Goal: Find specific page/section: Find specific page/section

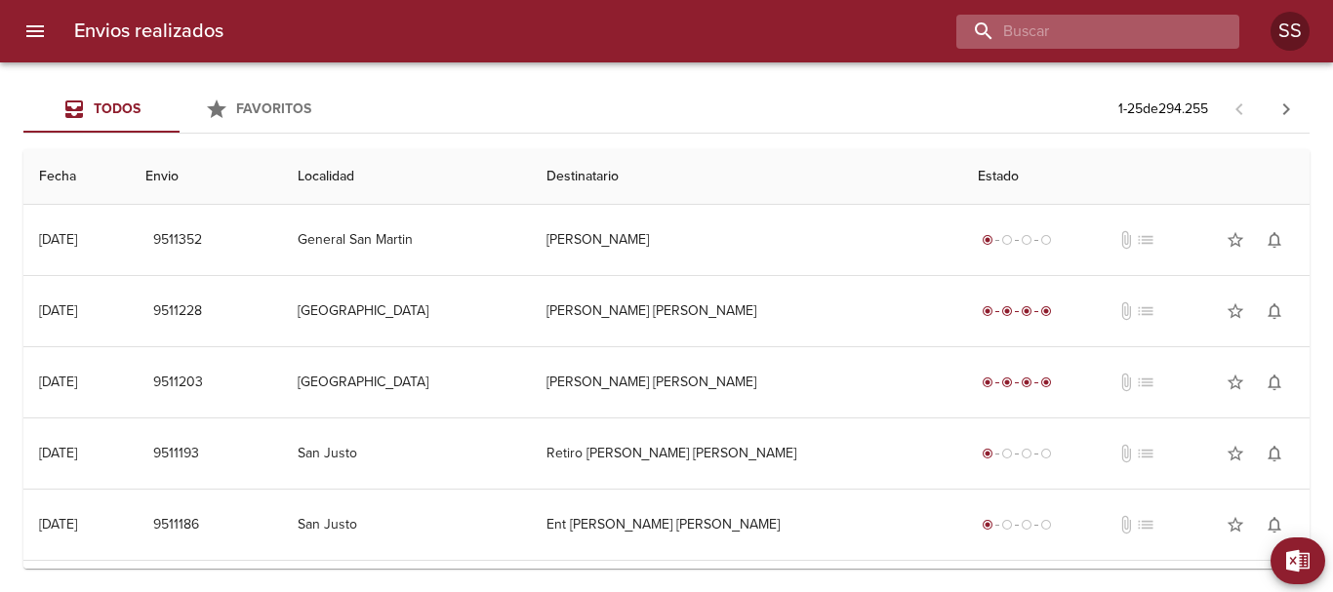
click at [1061, 29] on input "buscar" at bounding box center [1081, 32] width 250 height 34
paste input "VZ0466"
type input "VZ0466"
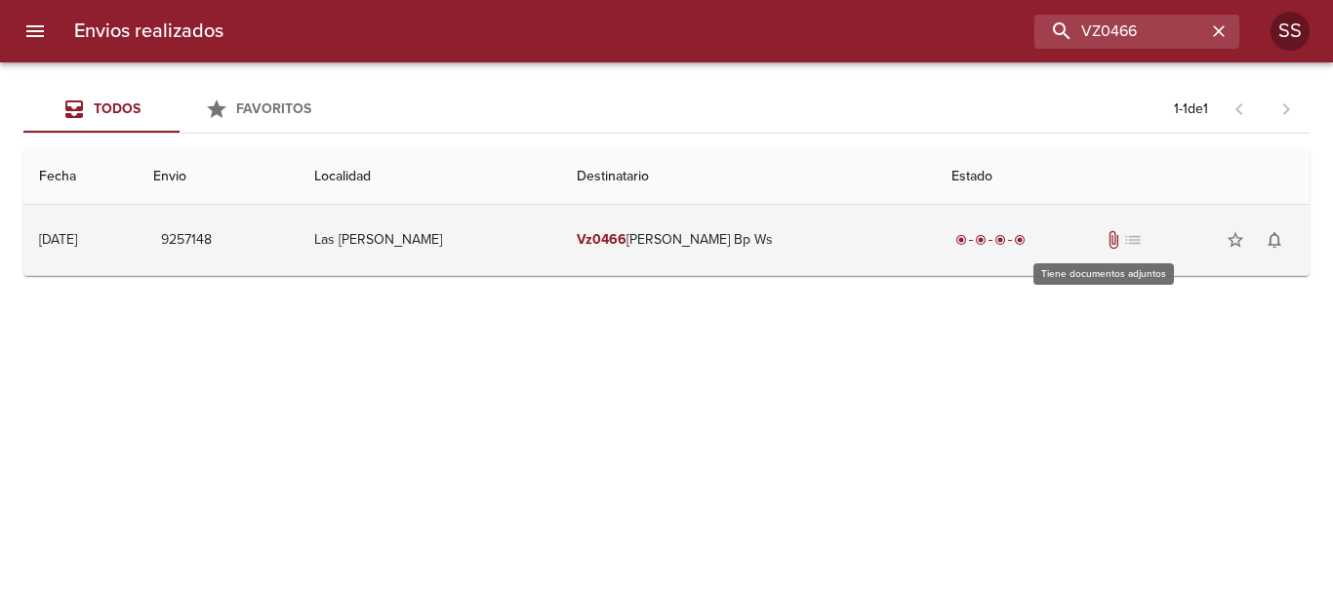
click at [1104, 235] on span "attach_file" at bounding box center [1114, 240] width 20 height 20
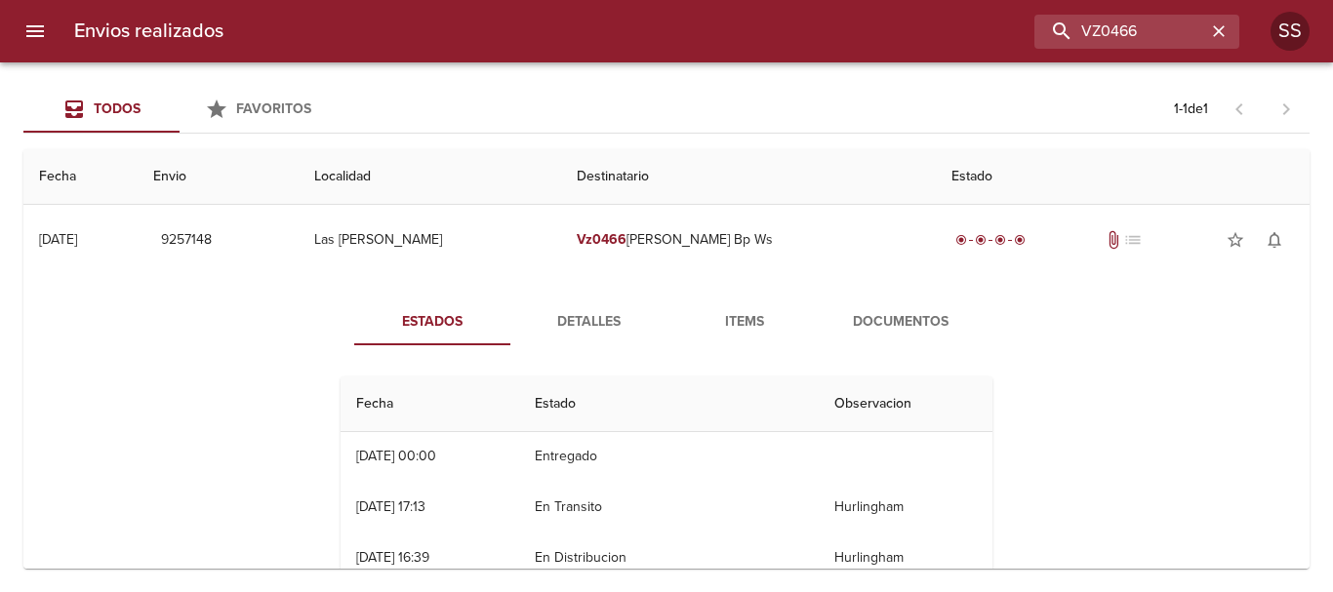
click at [907, 320] on span "Documentos" at bounding box center [900, 322] width 133 height 24
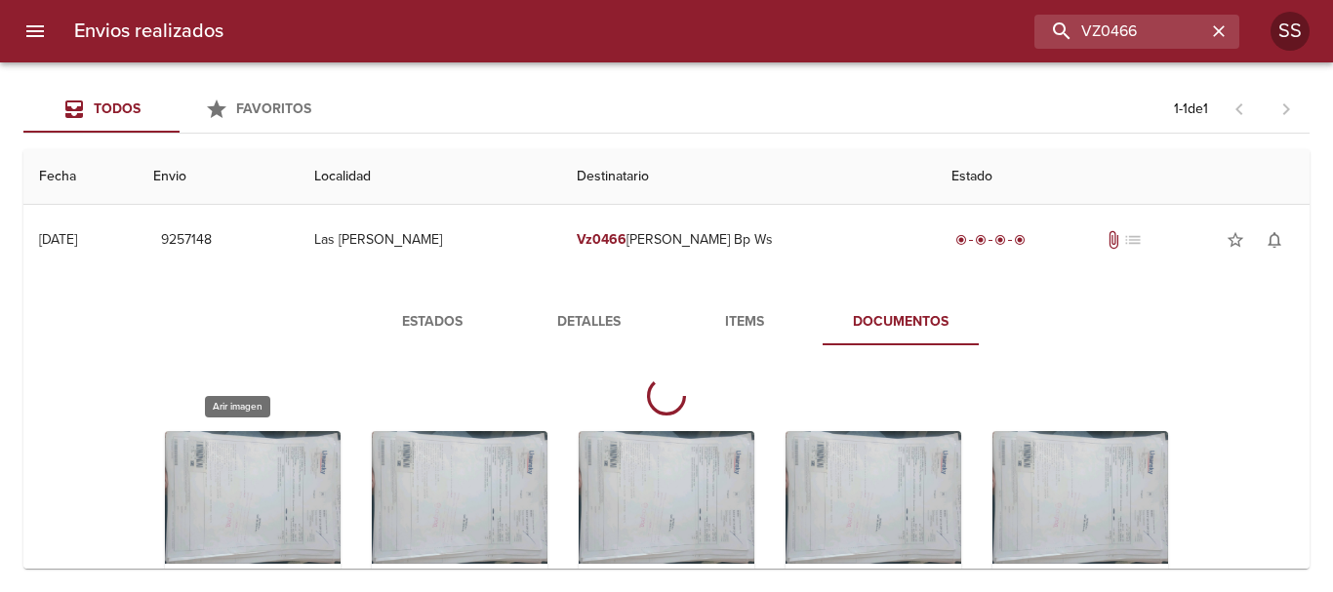
click at [222, 496] on div "Tabla de envíos del cliente" at bounding box center [253, 553] width 176 height 244
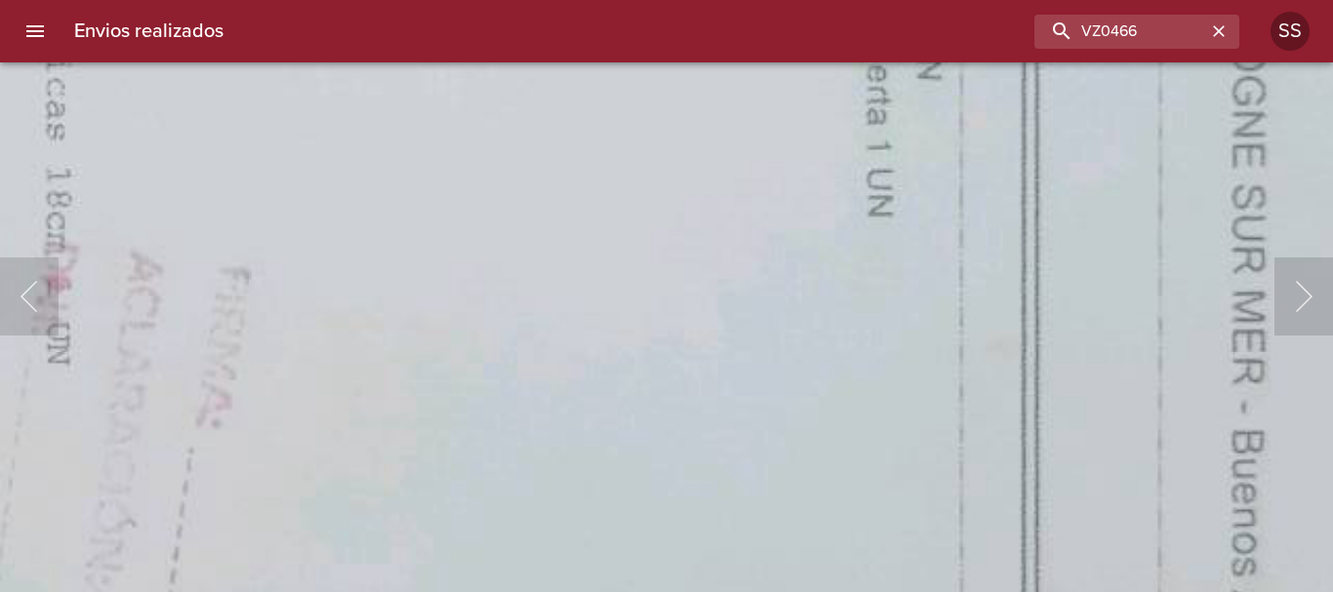
click at [741, 0] on html "Envios realizados VZ0466 SS Todos Favoritos 1 - 1 de 1 Fecha Envio Localidad De…" at bounding box center [666, 0] width 1333 height 0
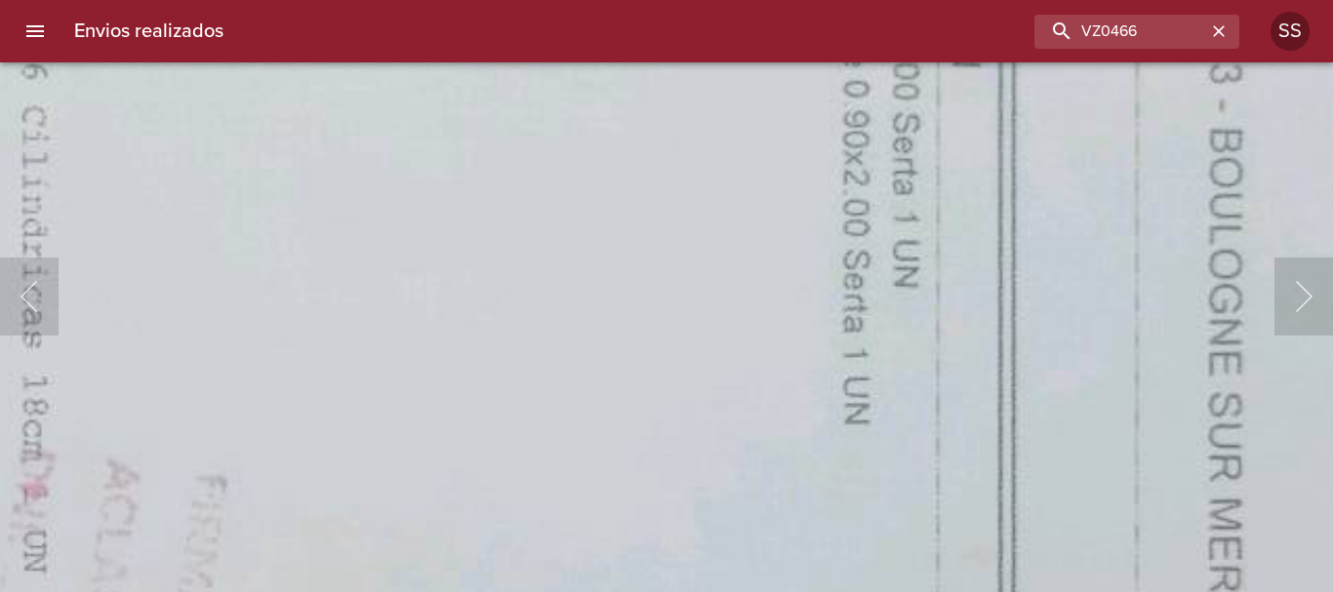
click at [725, 504] on img "Lightbox" at bounding box center [233, 572] width 4275 height 3219
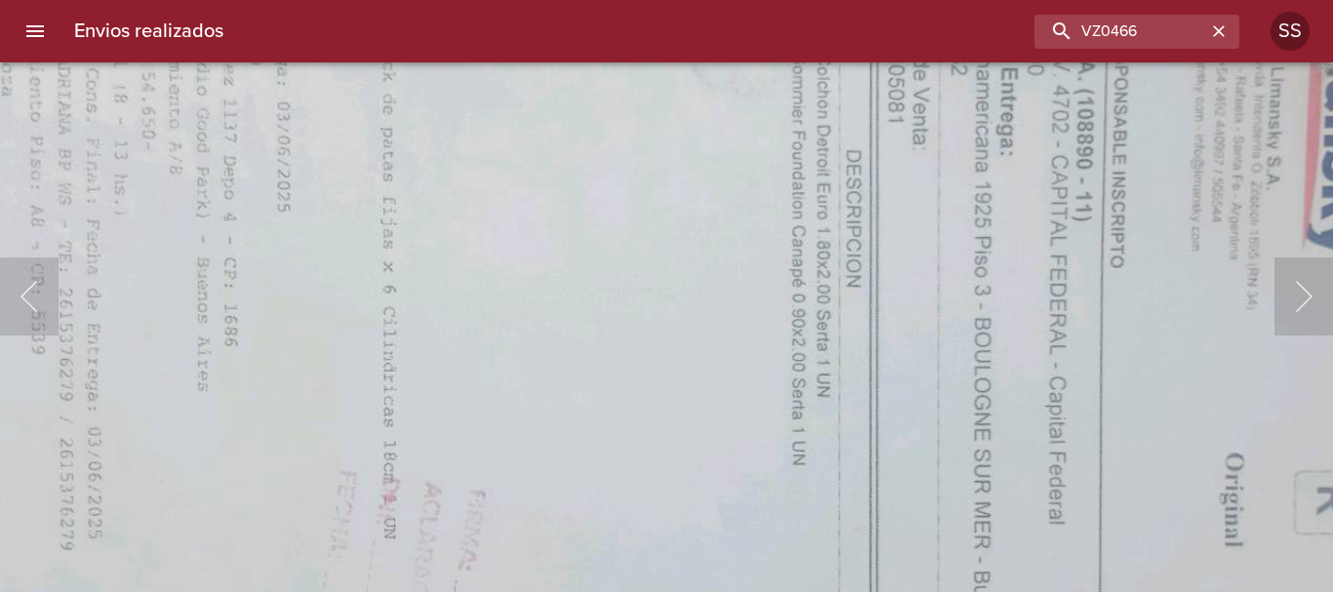
click at [768, 291] on img "Lightbox" at bounding box center [489, 539] width 2128 height 1602
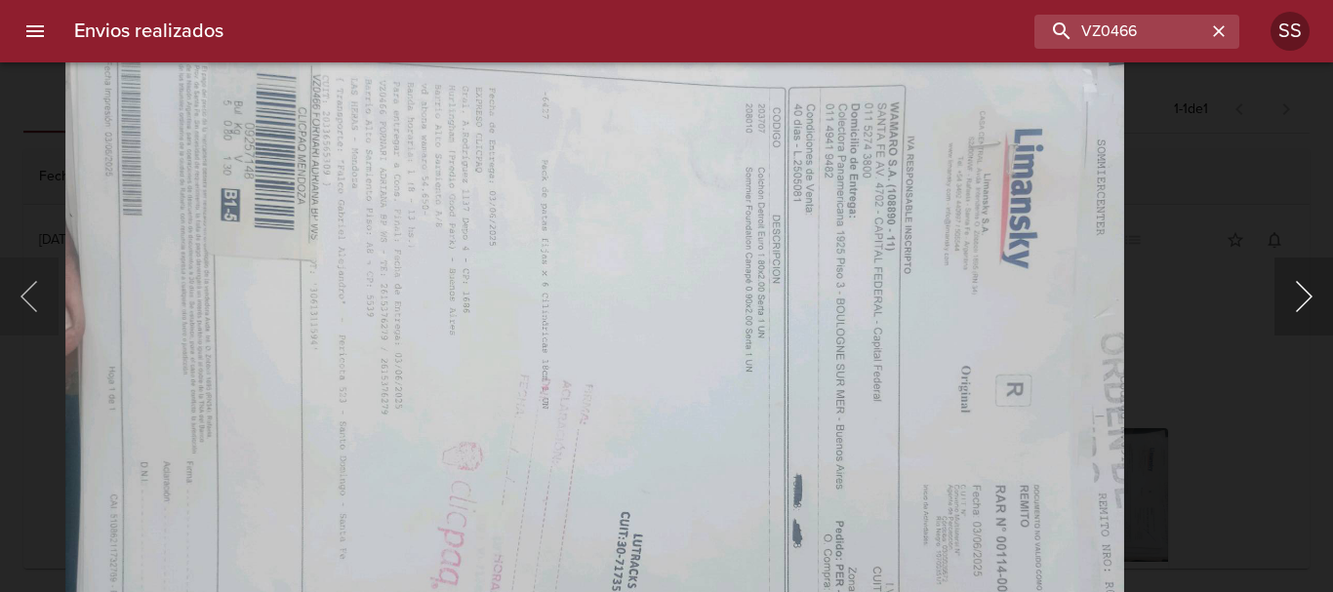
click at [1301, 287] on button "Siguiente" at bounding box center [1303, 297] width 59 height 78
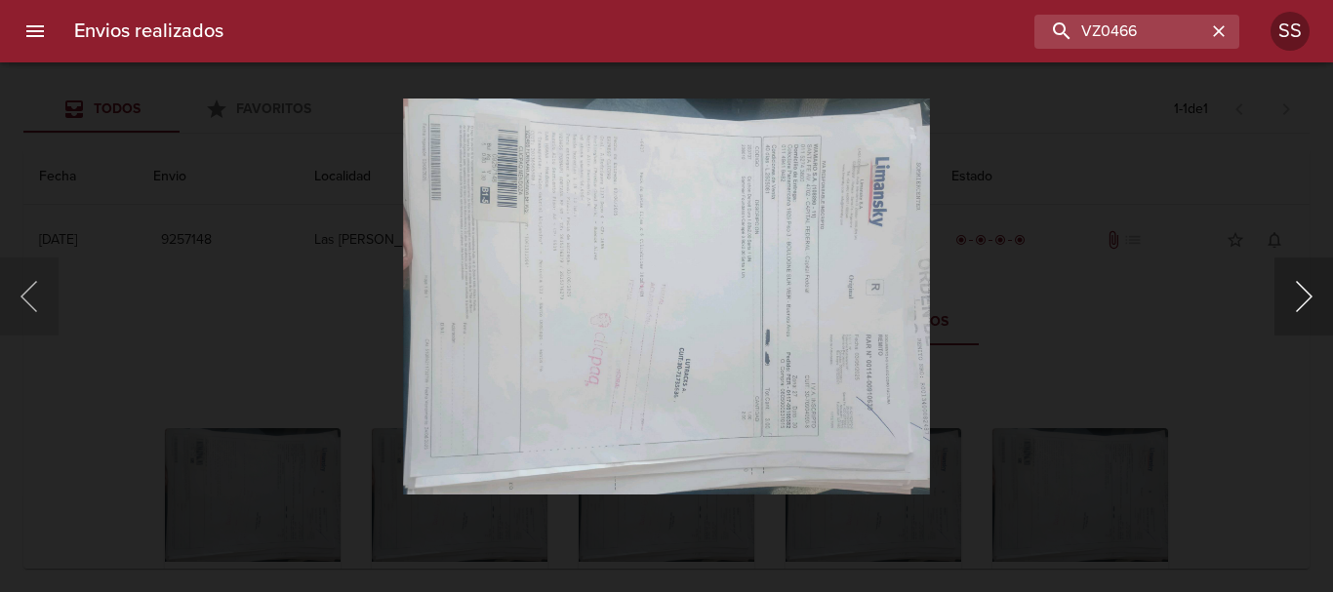
click at [1301, 287] on button "Siguiente" at bounding box center [1303, 297] width 59 height 78
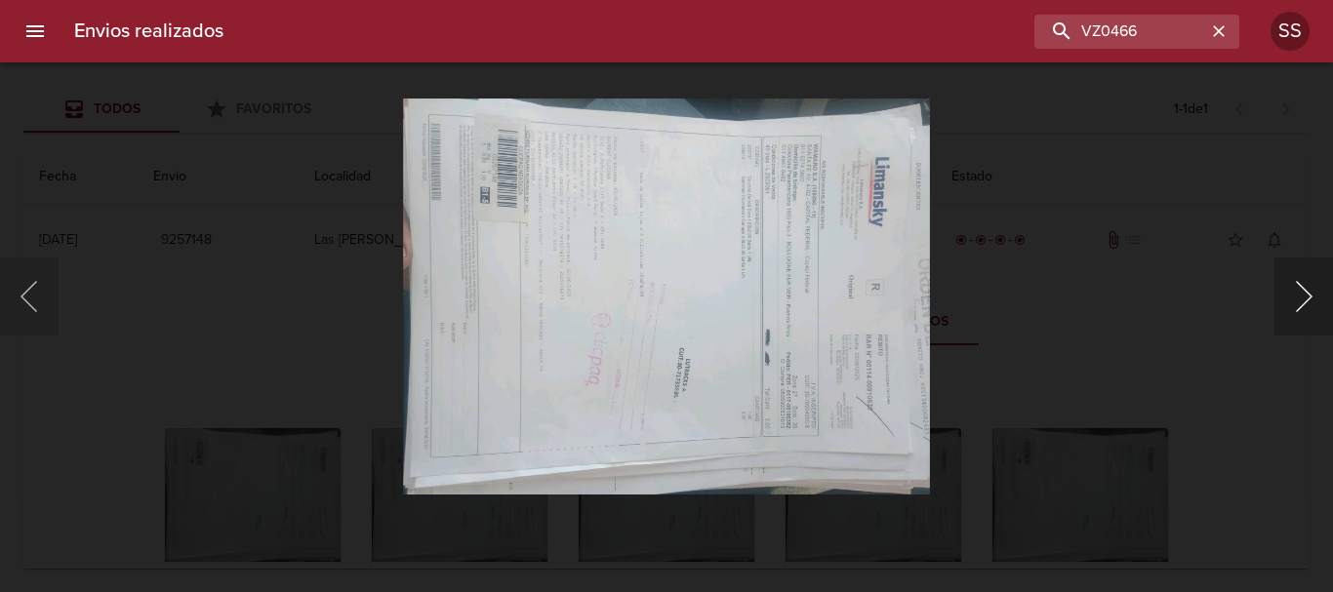
click at [1301, 287] on button "Siguiente" at bounding box center [1303, 297] width 59 height 78
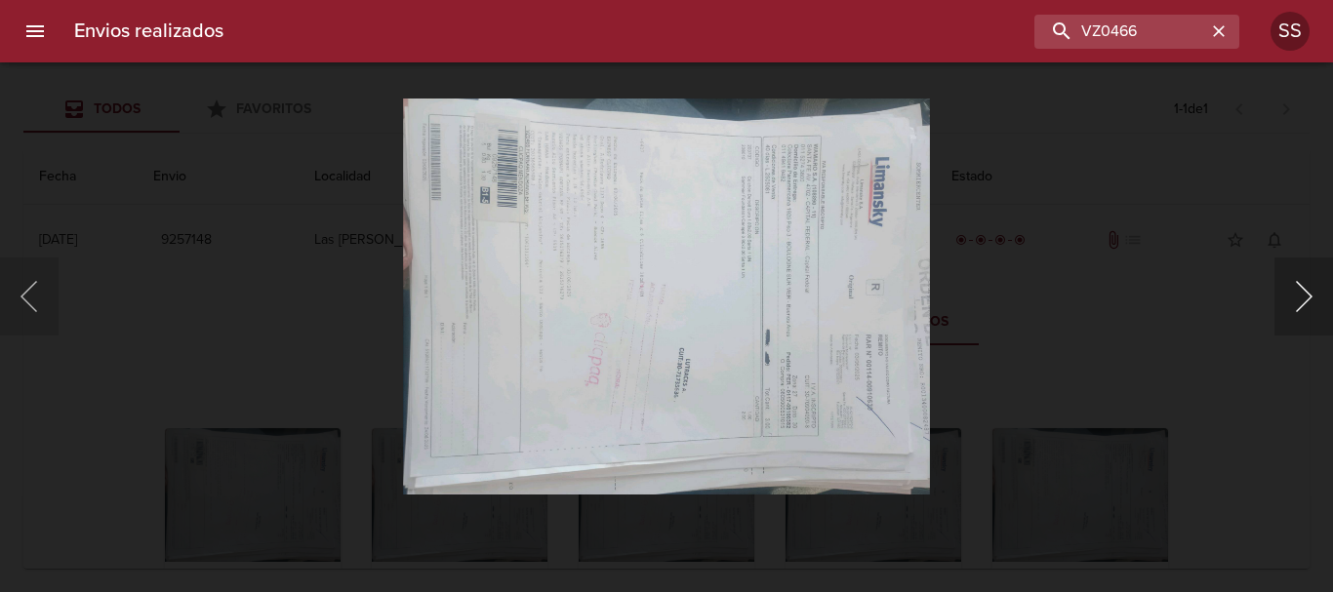
click at [1301, 287] on button "Siguiente" at bounding box center [1303, 297] width 59 height 78
click at [1299, 297] on button "Siguiente" at bounding box center [1303, 297] width 59 height 78
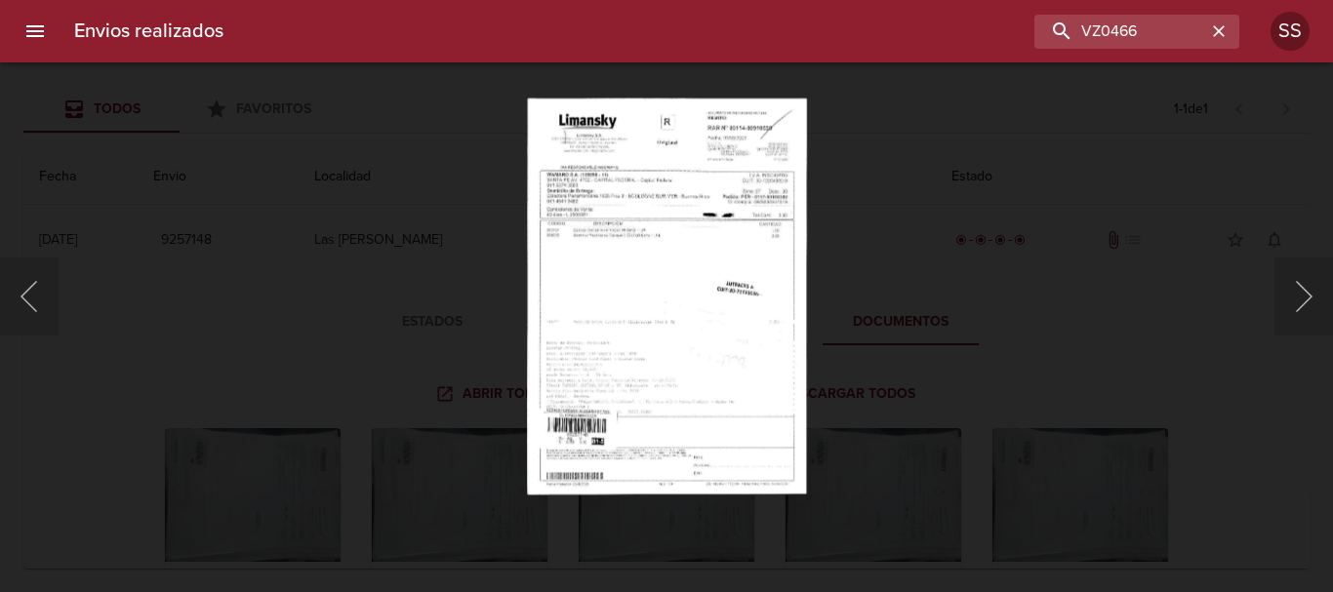
click at [675, 316] on img "Lightbox" at bounding box center [667, 296] width 280 height 397
click at [1304, 302] on button "Siguiente" at bounding box center [1303, 297] width 59 height 78
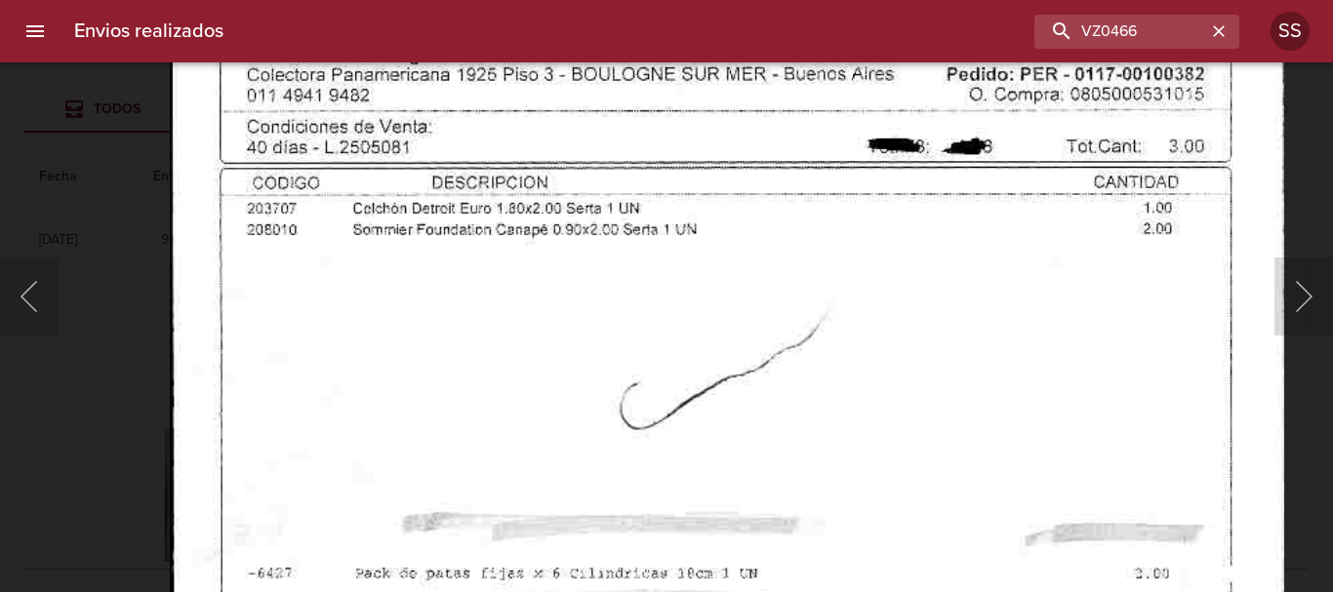
click at [610, 379] on img "Lightbox" at bounding box center [727, 445] width 1114 height 1602
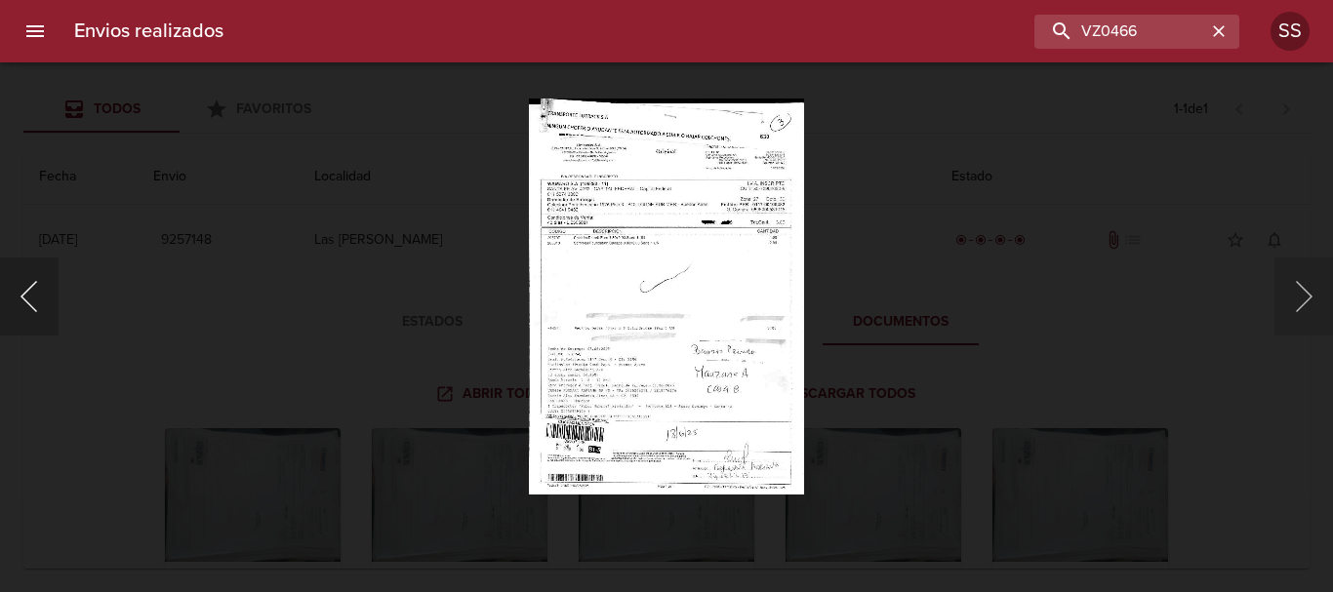
click at [26, 300] on button "Anterior" at bounding box center [29, 297] width 59 height 78
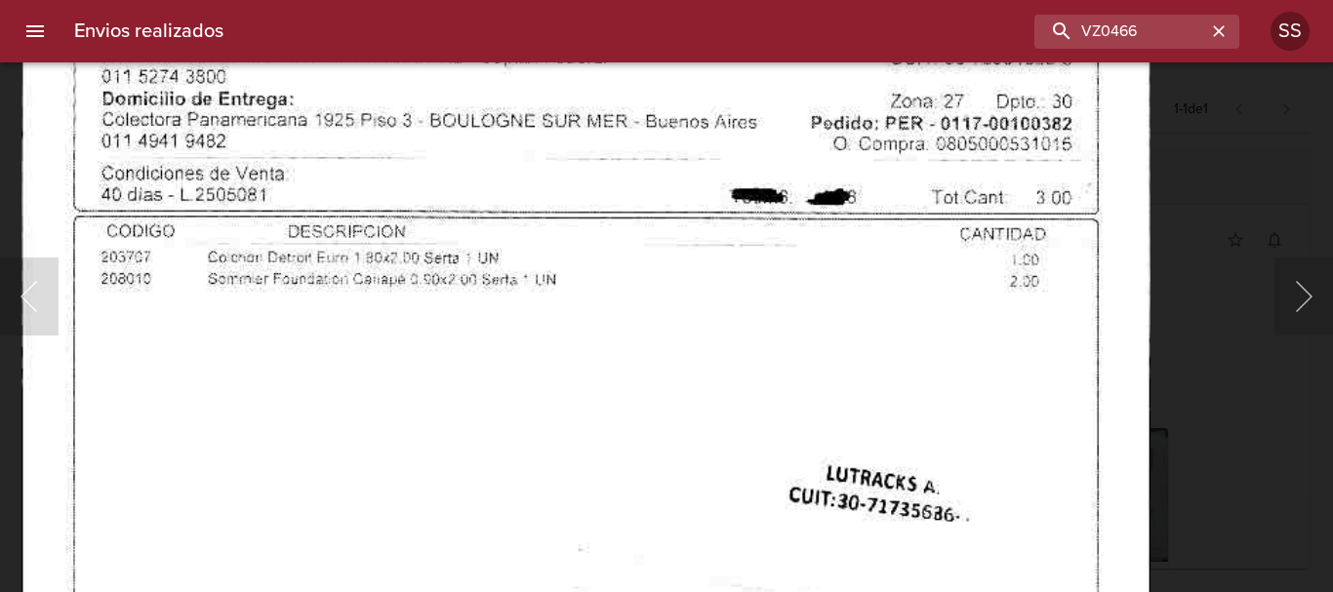
click at [559, 463] on img "Lightbox" at bounding box center [585, 525] width 1129 height 1602
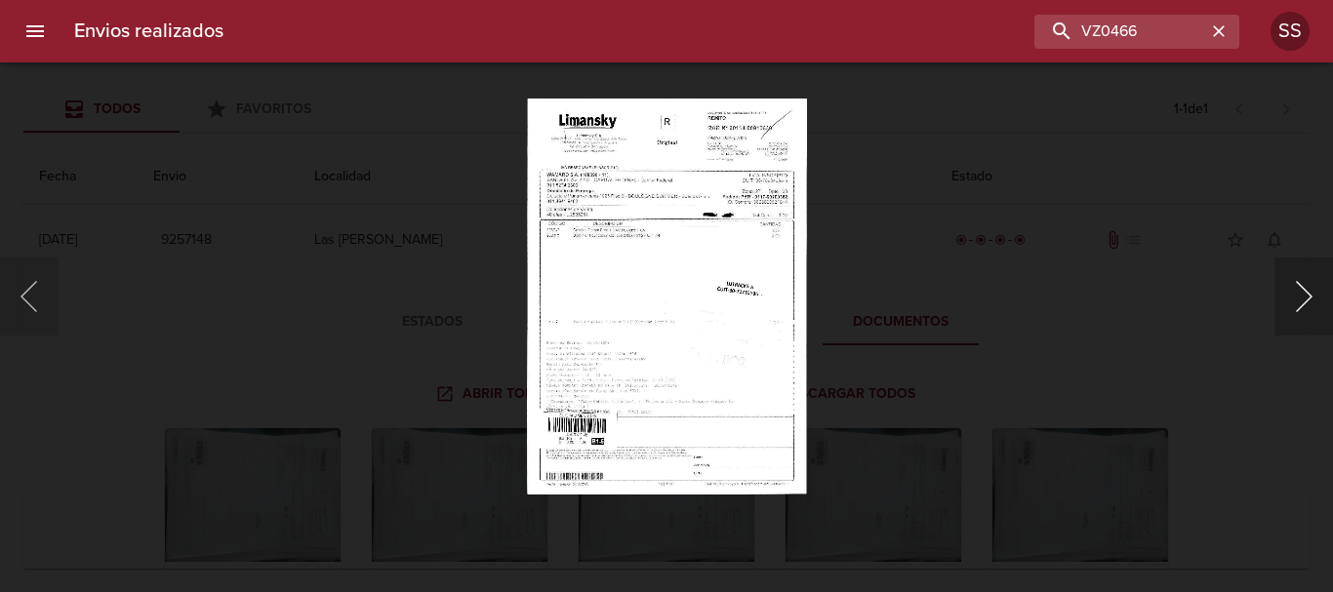
click at [1304, 299] on button "Siguiente" at bounding box center [1303, 297] width 59 height 78
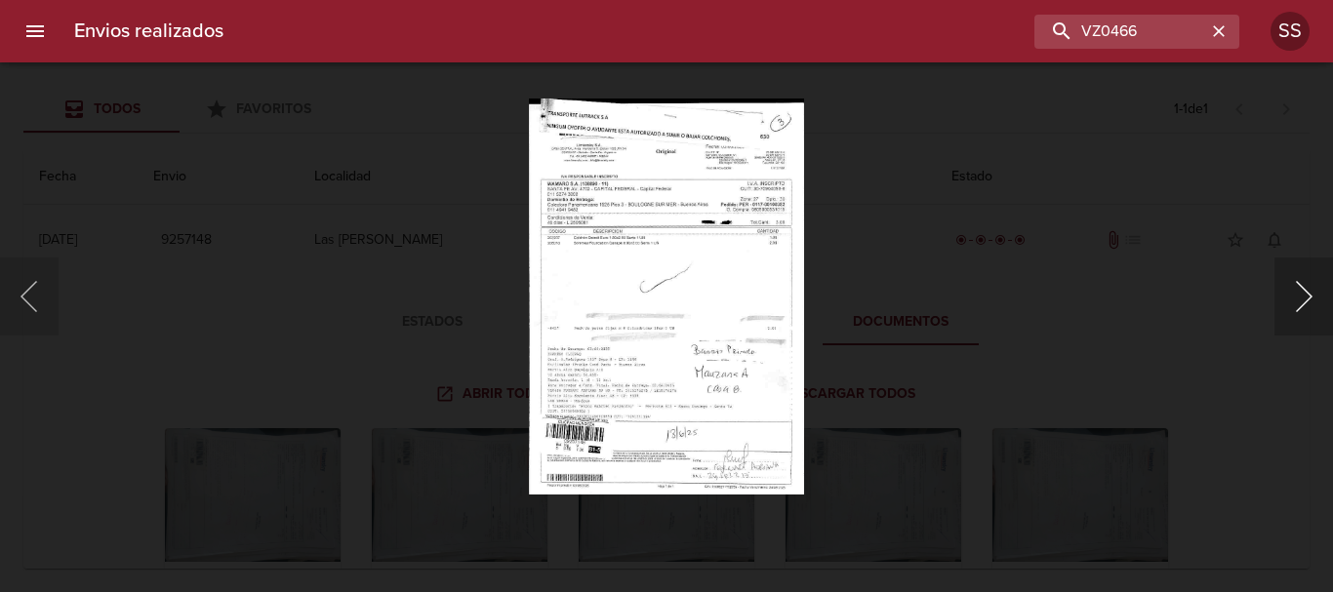
click at [1304, 299] on button "Siguiente" at bounding box center [1303, 297] width 59 height 78
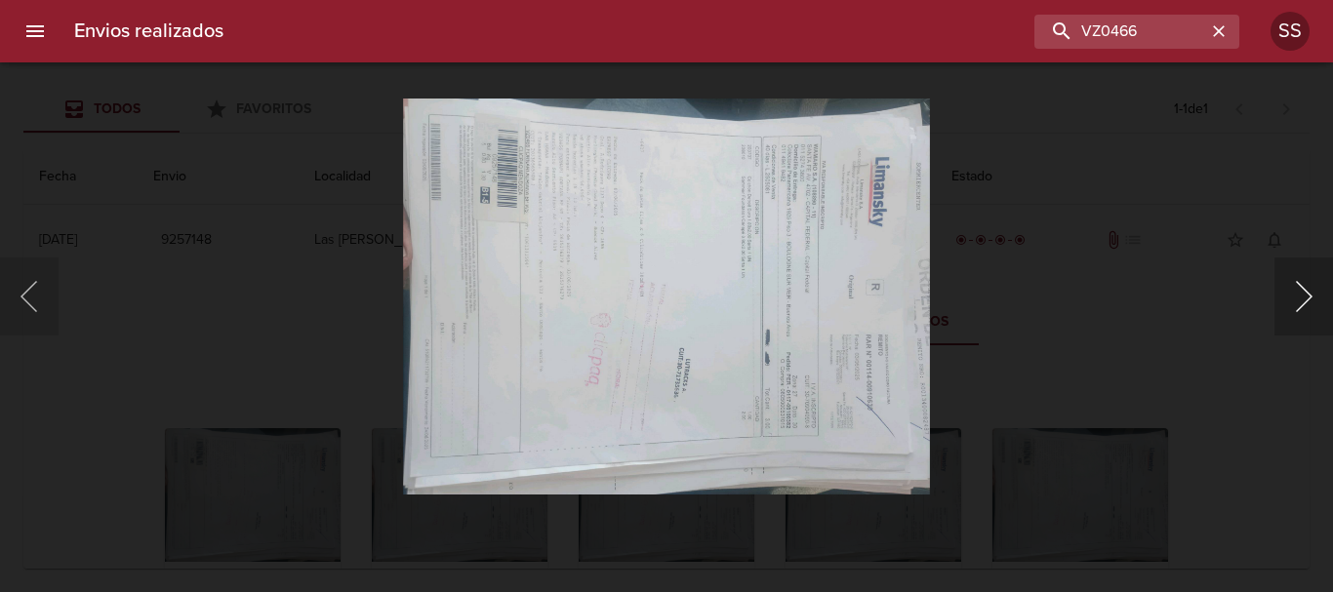
click at [1302, 308] on button "Siguiente" at bounding box center [1303, 297] width 59 height 78
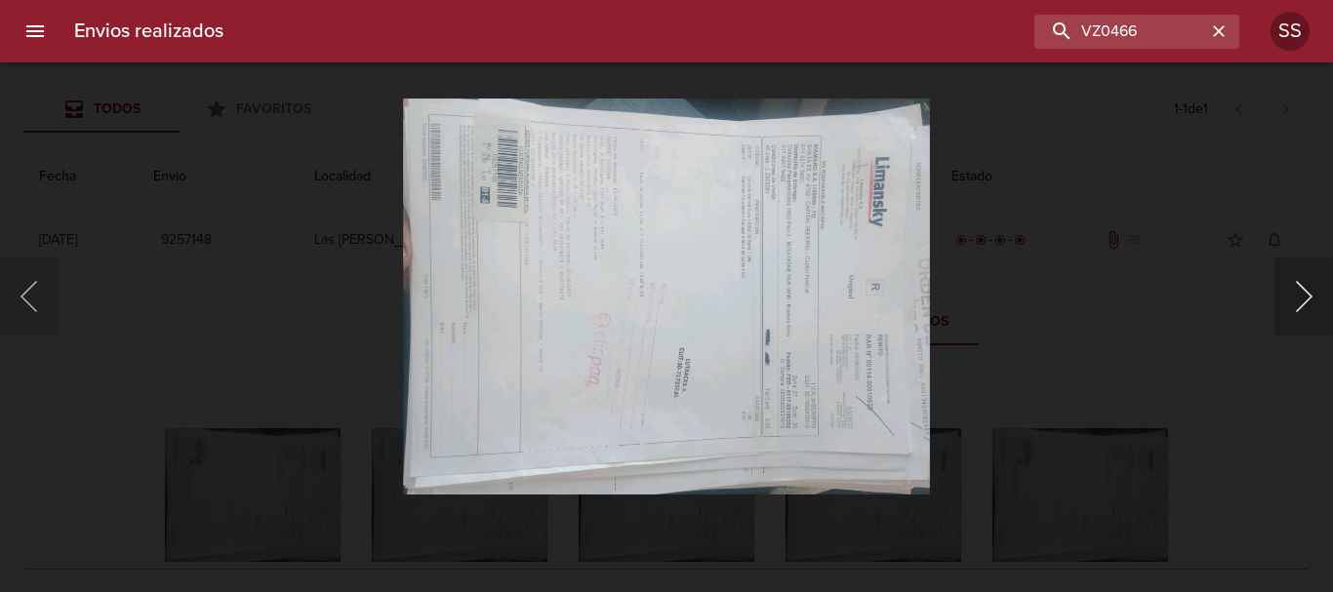
click at [1302, 308] on button "Siguiente" at bounding box center [1303, 297] width 59 height 78
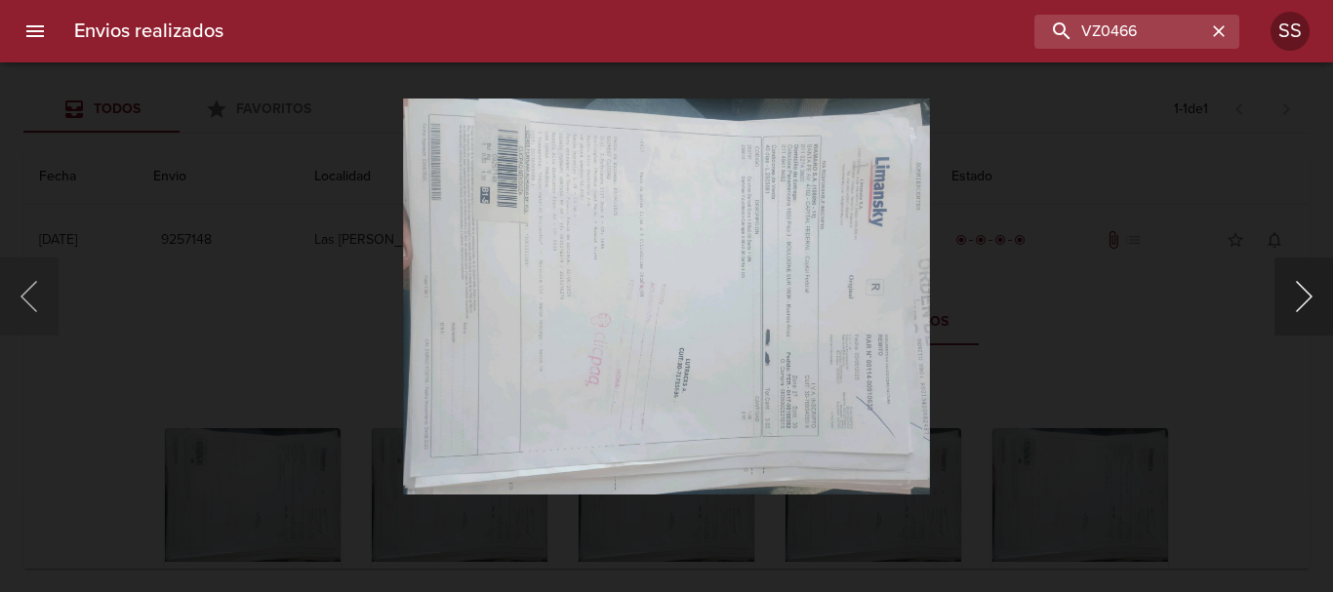
click at [1302, 308] on button "Siguiente" at bounding box center [1303, 297] width 59 height 78
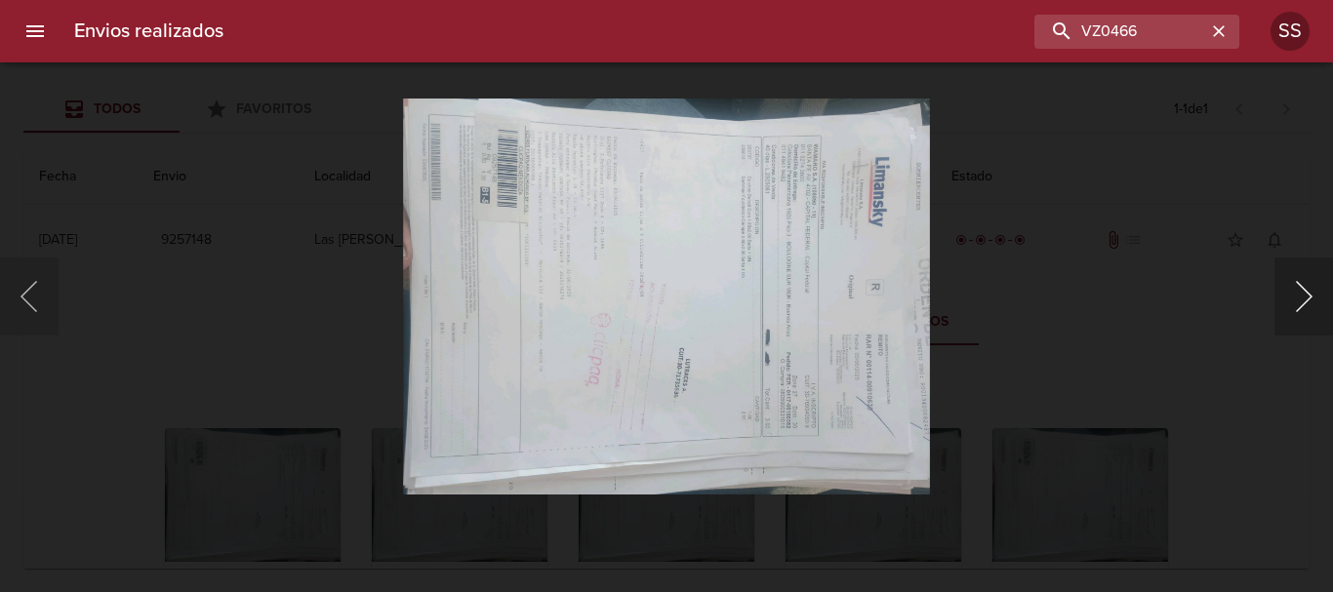
click at [1302, 308] on button "Siguiente" at bounding box center [1303, 297] width 59 height 78
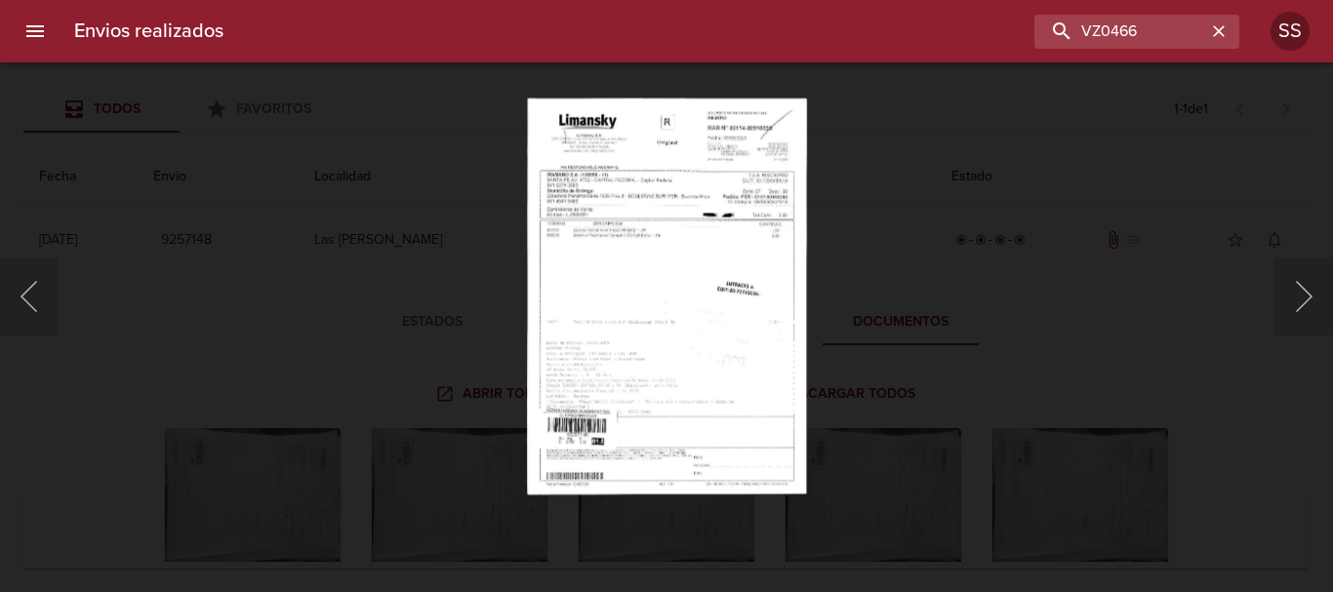
click at [658, 356] on img "Lightbox" at bounding box center [667, 296] width 280 height 397
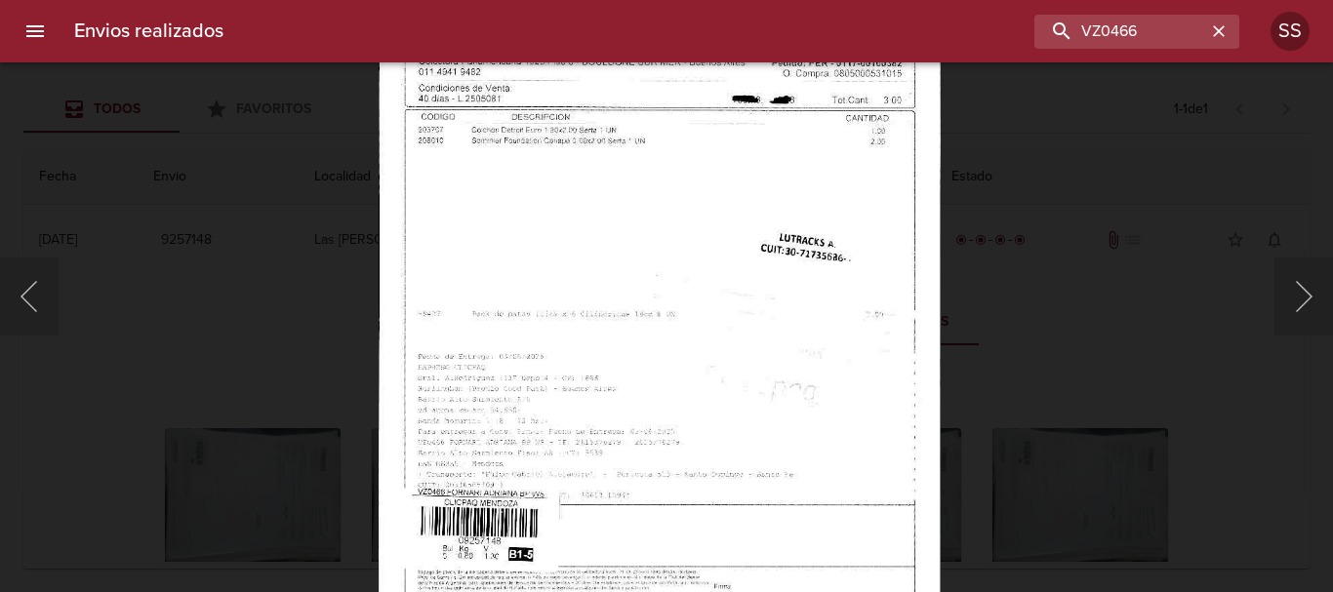
click at [582, 335] on img "Lightbox" at bounding box center [660, 263] width 562 height 798
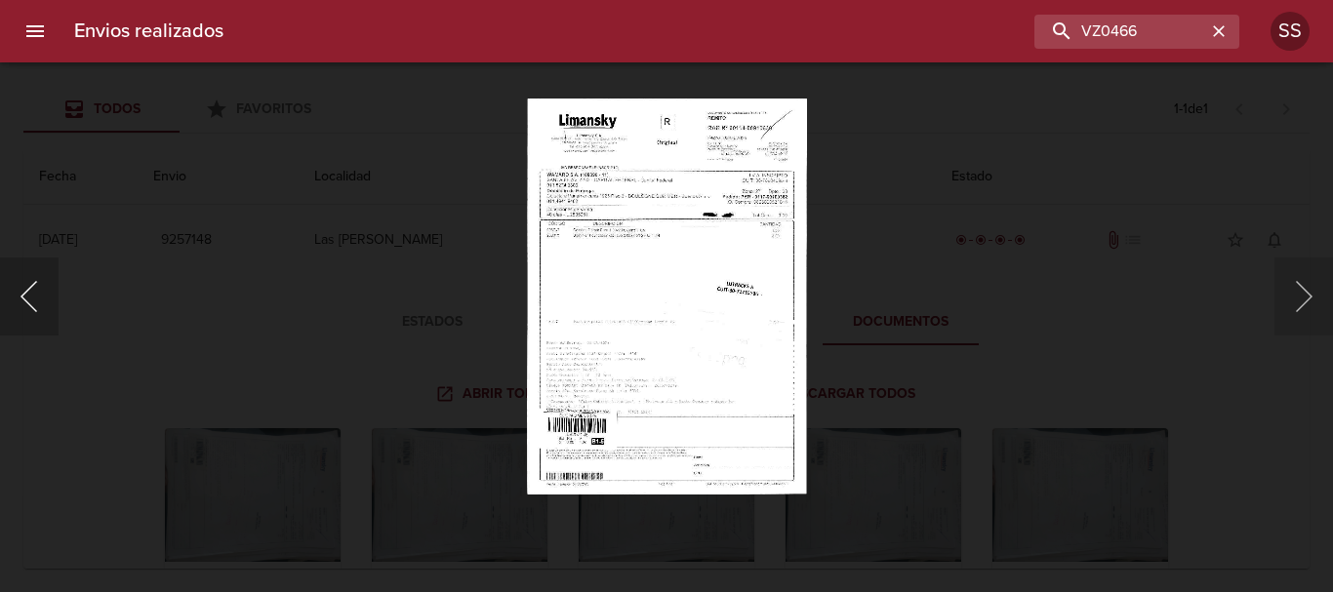
drag, startPoint x: 20, startPoint y: 303, endPoint x: 78, endPoint y: 290, distance: 60.1
click at [20, 305] on button "Anterior" at bounding box center [29, 297] width 59 height 78
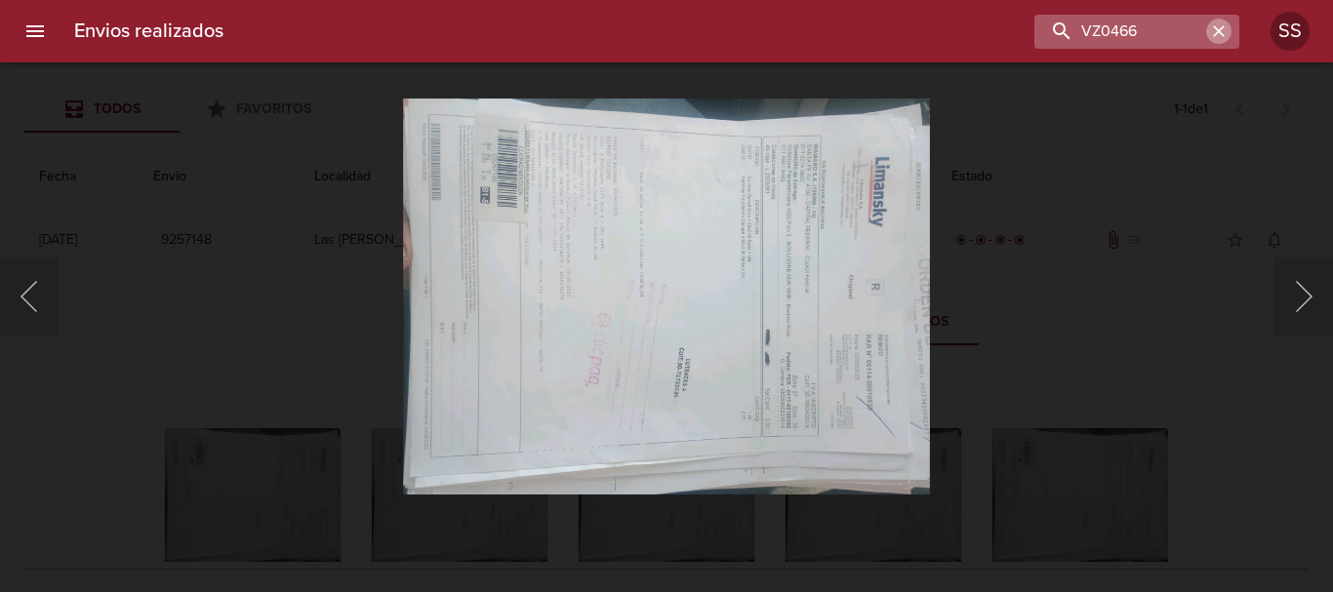
click at [1220, 35] on icon "button" at bounding box center [1219, 31] width 20 height 20
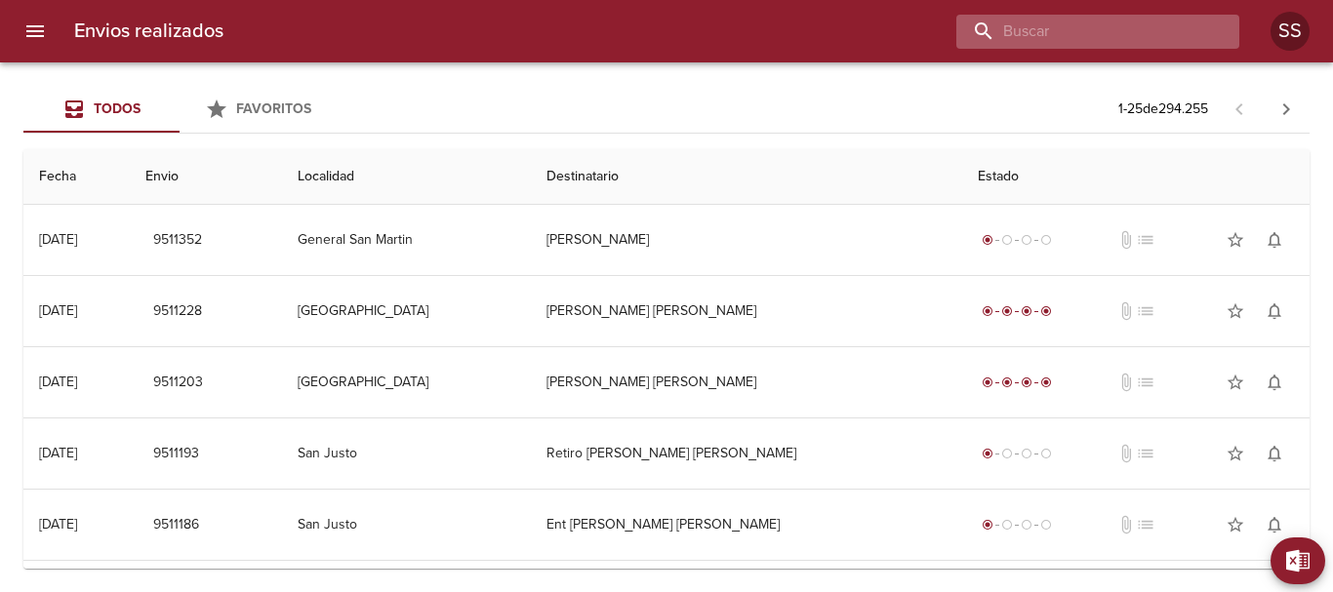
click at [1104, 24] on input "buscar" at bounding box center [1081, 32] width 250 height 34
type input "[PERSON_NAME]"
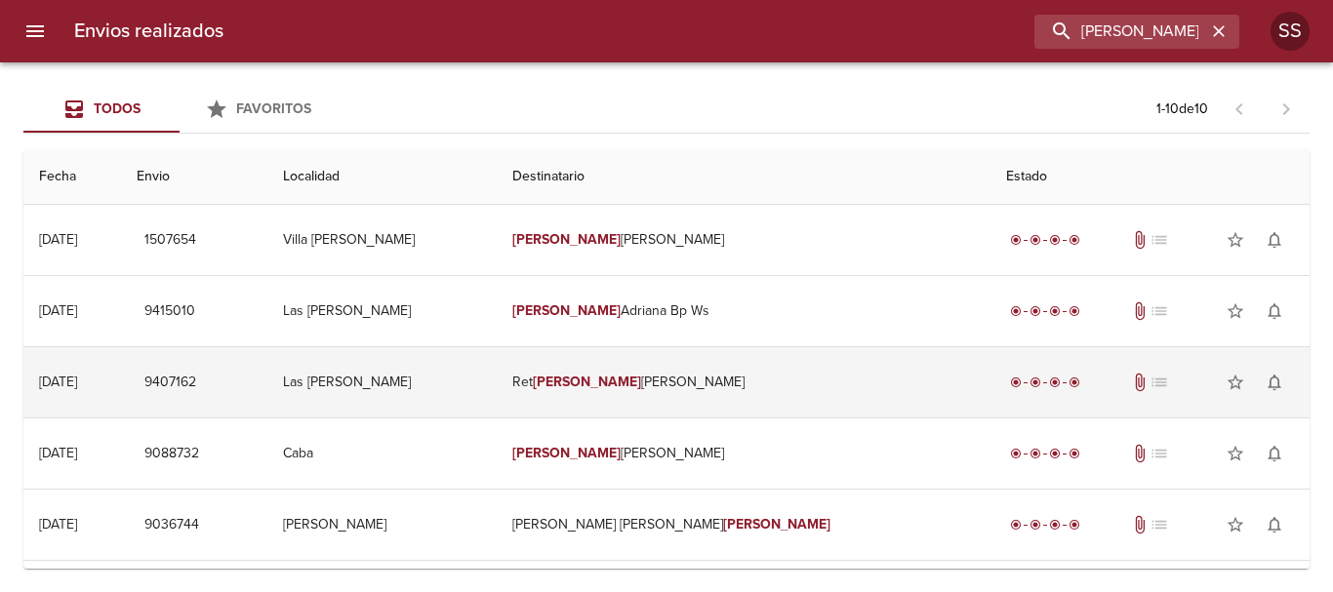
click at [1130, 384] on span "attach_file" at bounding box center [1140, 383] width 20 height 20
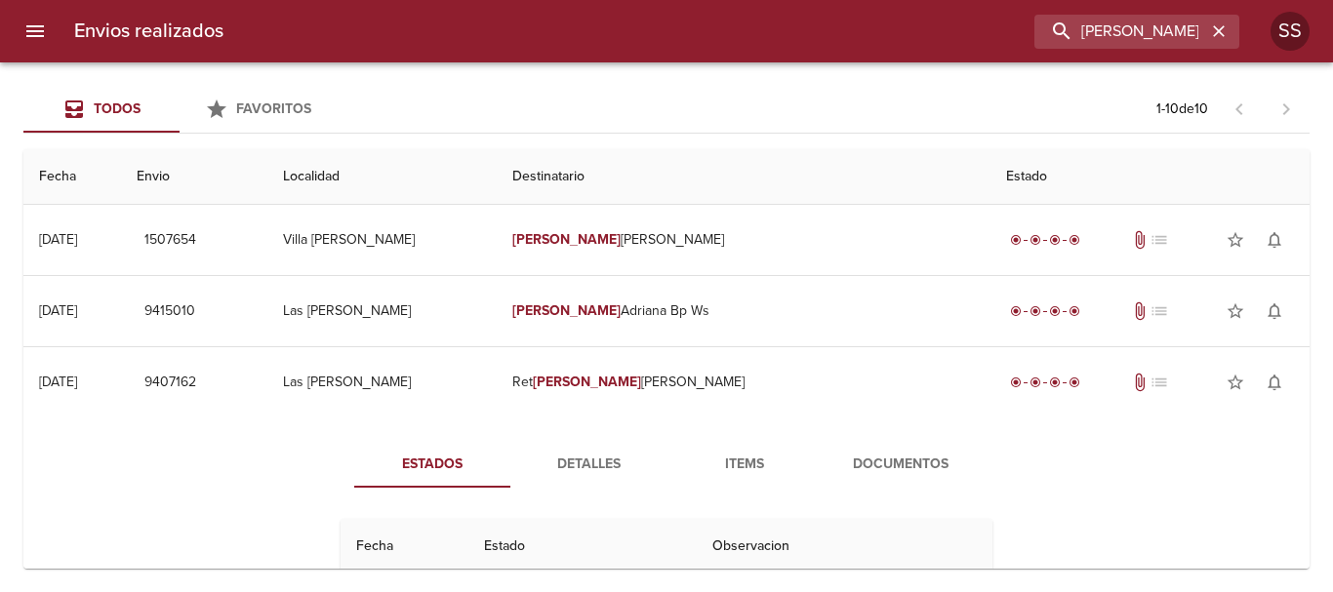
scroll to position [195, 0]
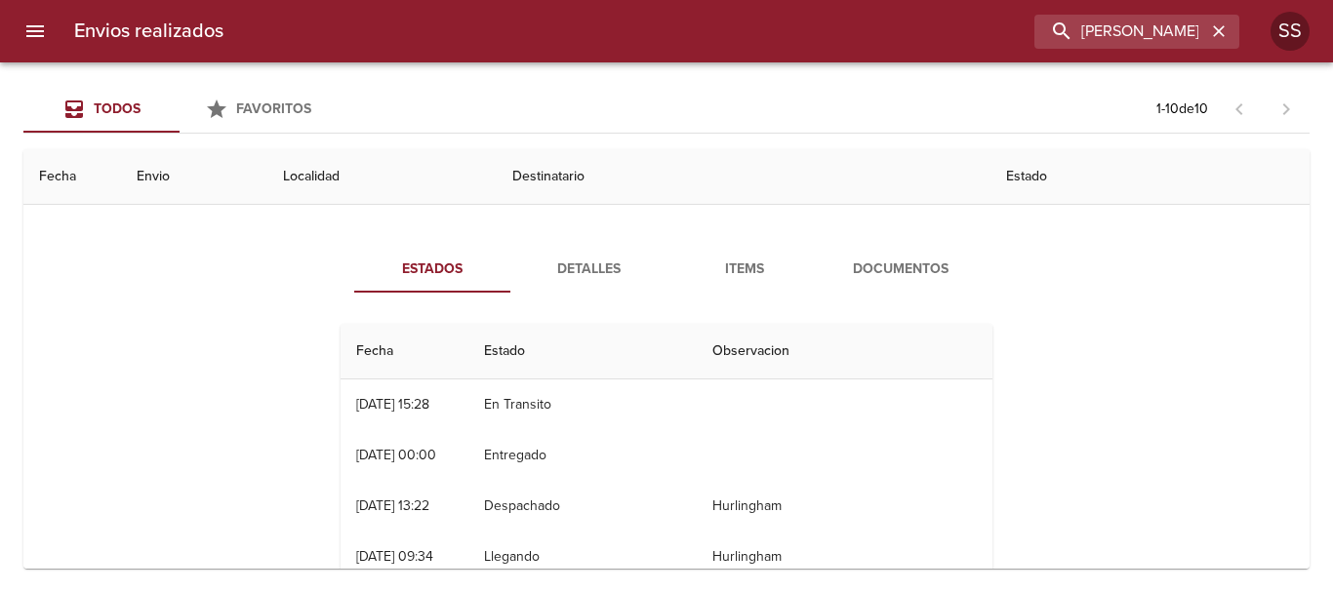
click at [902, 268] on span "Documentos" at bounding box center [900, 270] width 133 height 24
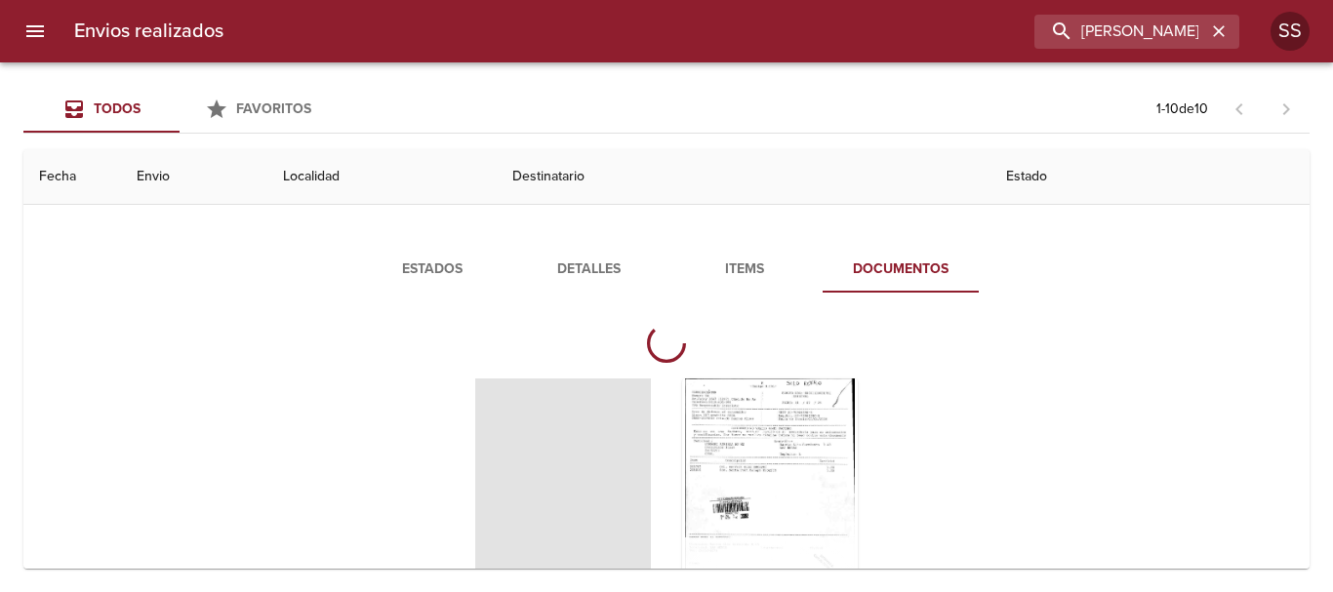
scroll to position [293, 0]
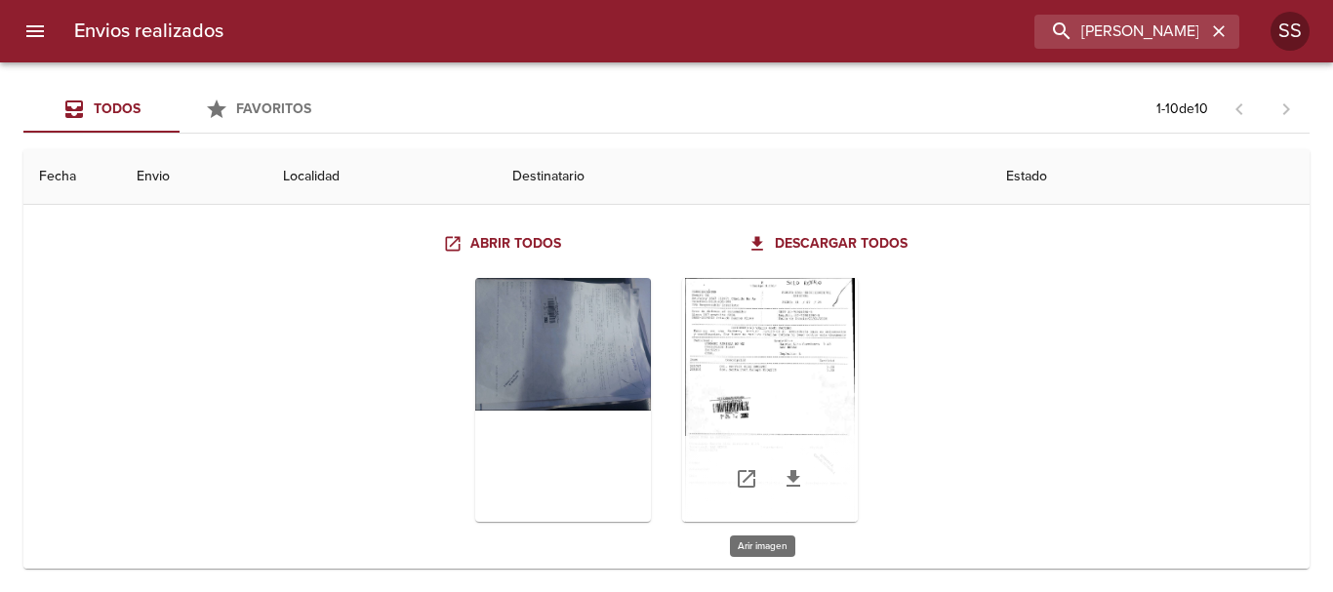
click at [773, 365] on div "Tabla de envíos del cliente" at bounding box center [770, 400] width 176 height 244
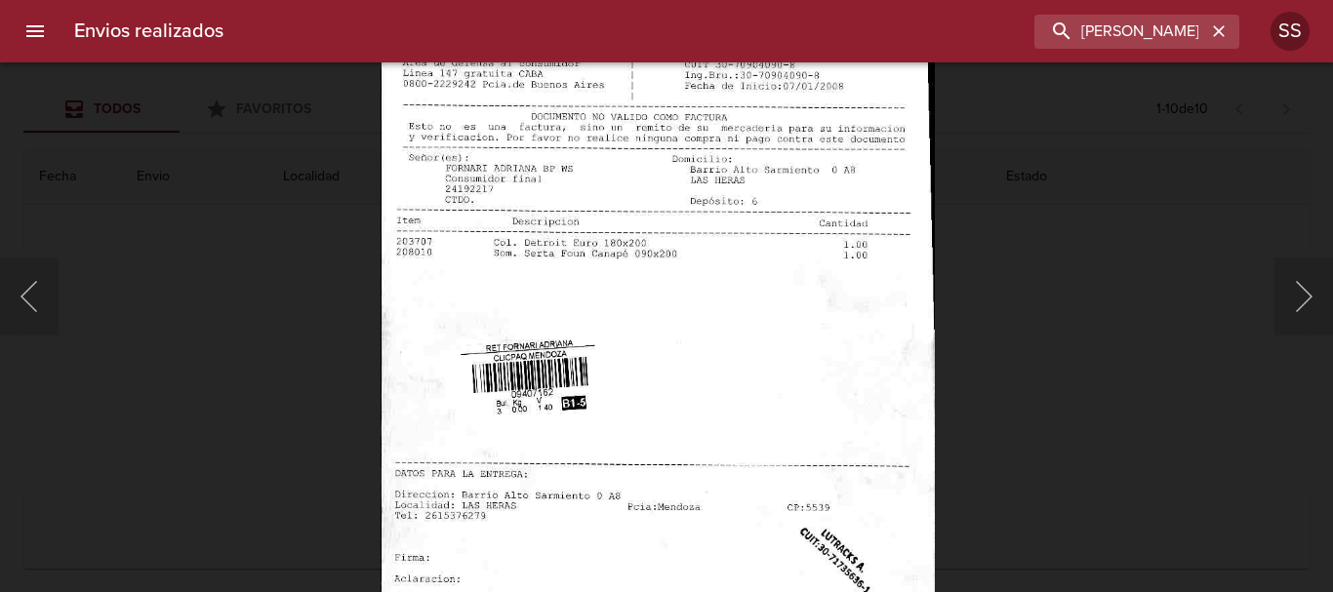
click at [705, 271] on img "Lightbox" at bounding box center [658, 352] width 554 height 798
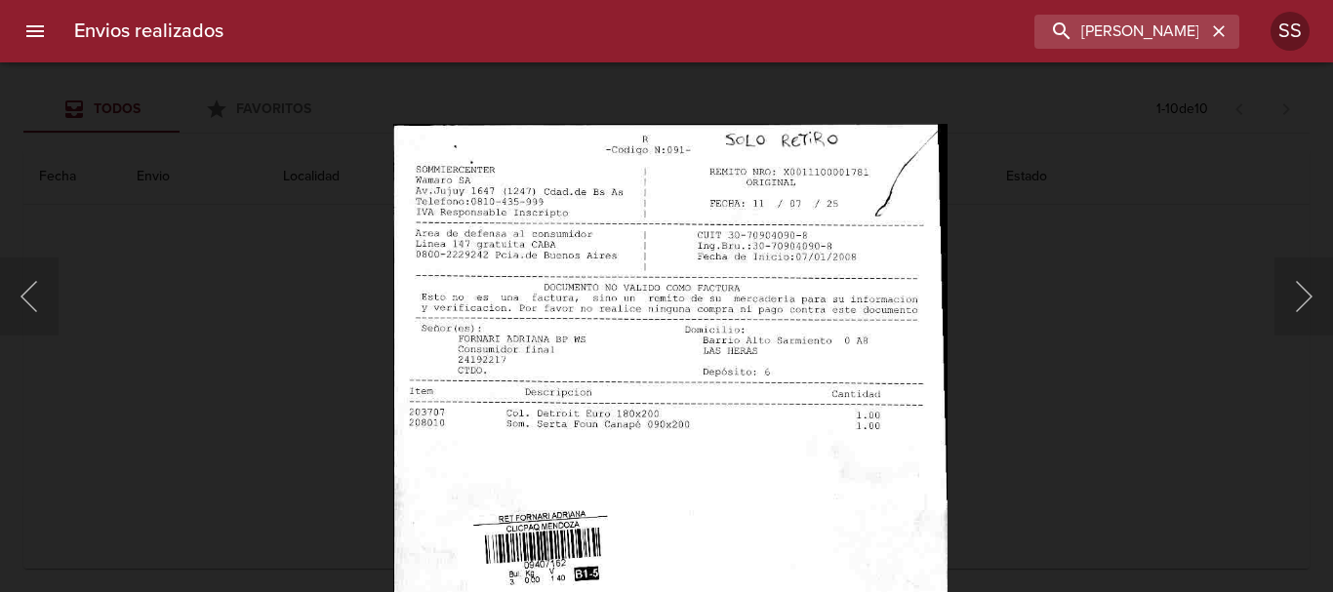
click at [721, 313] on img "Lightbox" at bounding box center [670, 523] width 554 height 798
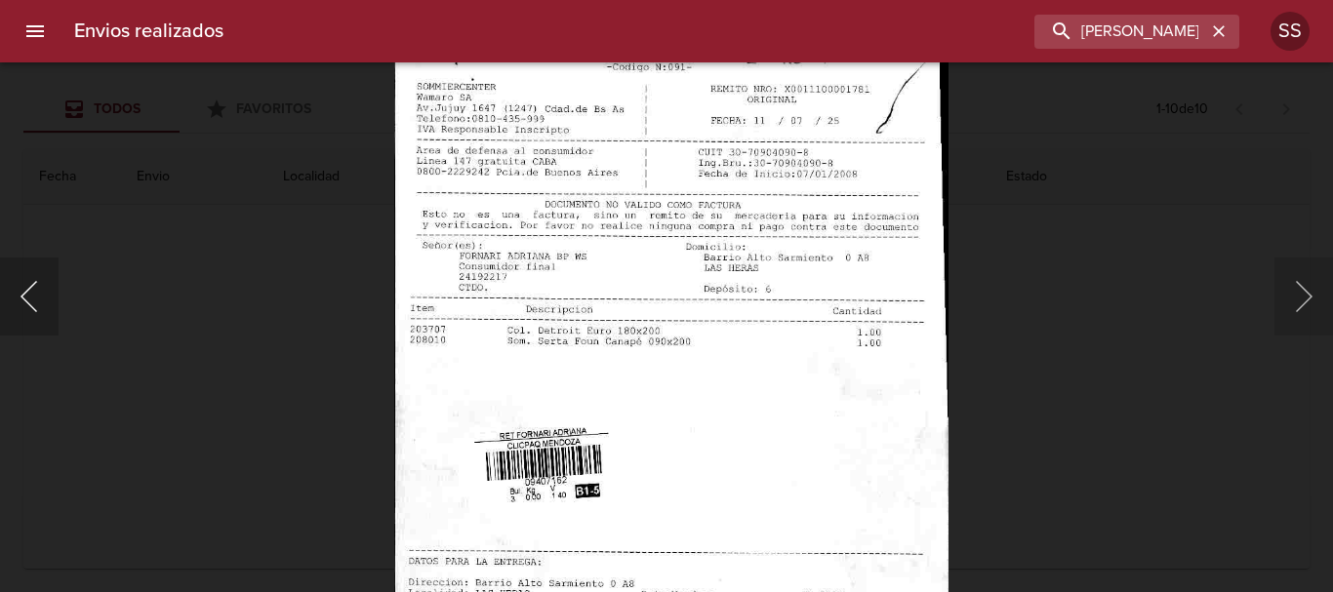
click at [22, 280] on button "Anterior" at bounding box center [29, 297] width 59 height 78
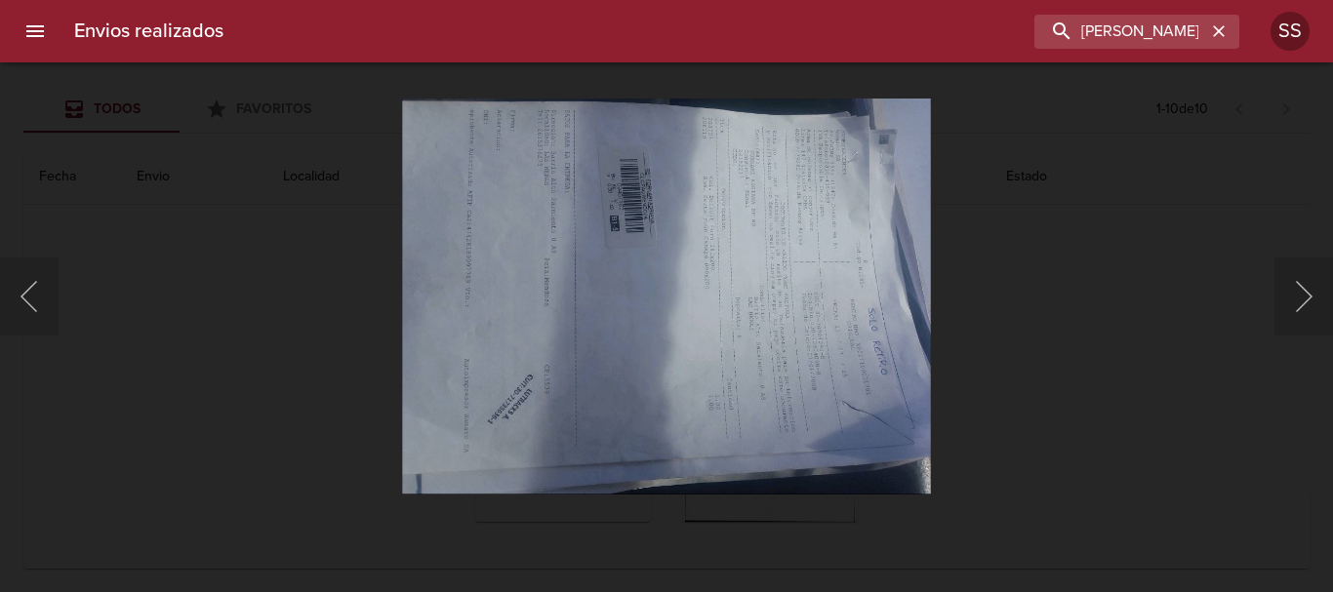
click at [649, 278] on img "Lightbox" at bounding box center [666, 296] width 529 height 397
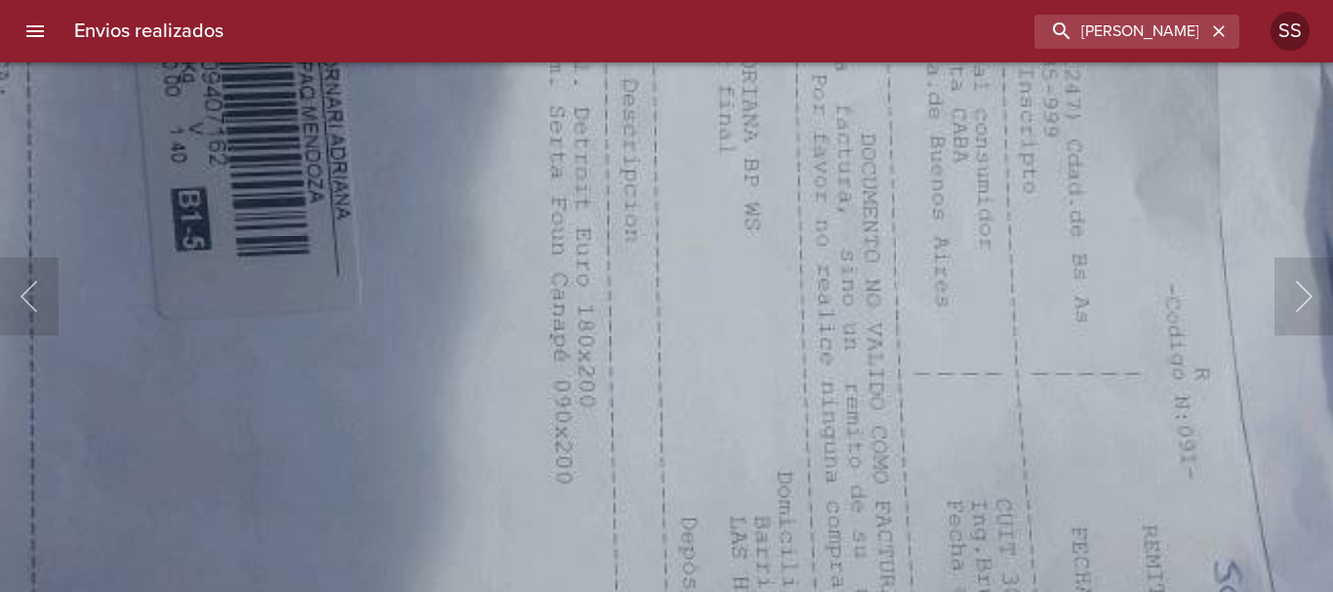
click at [717, 394] on img "Lightbox" at bounding box center [401, 514] width 2136 height 1602
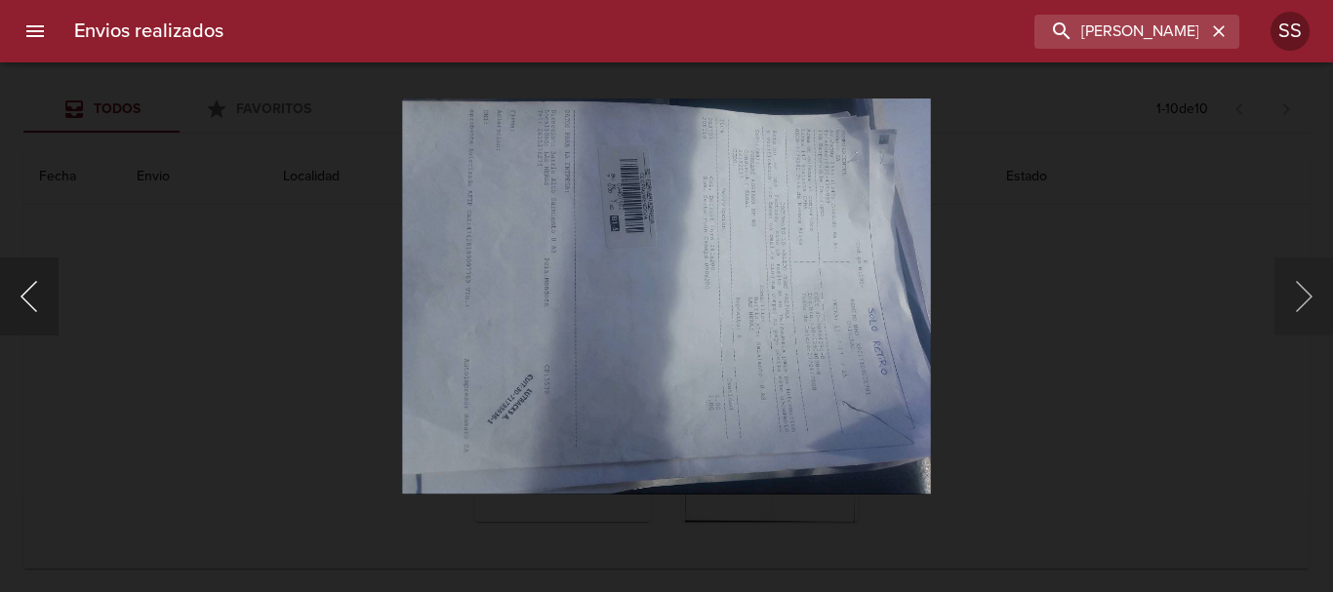
click at [55, 306] on button "Anterior" at bounding box center [29, 297] width 59 height 78
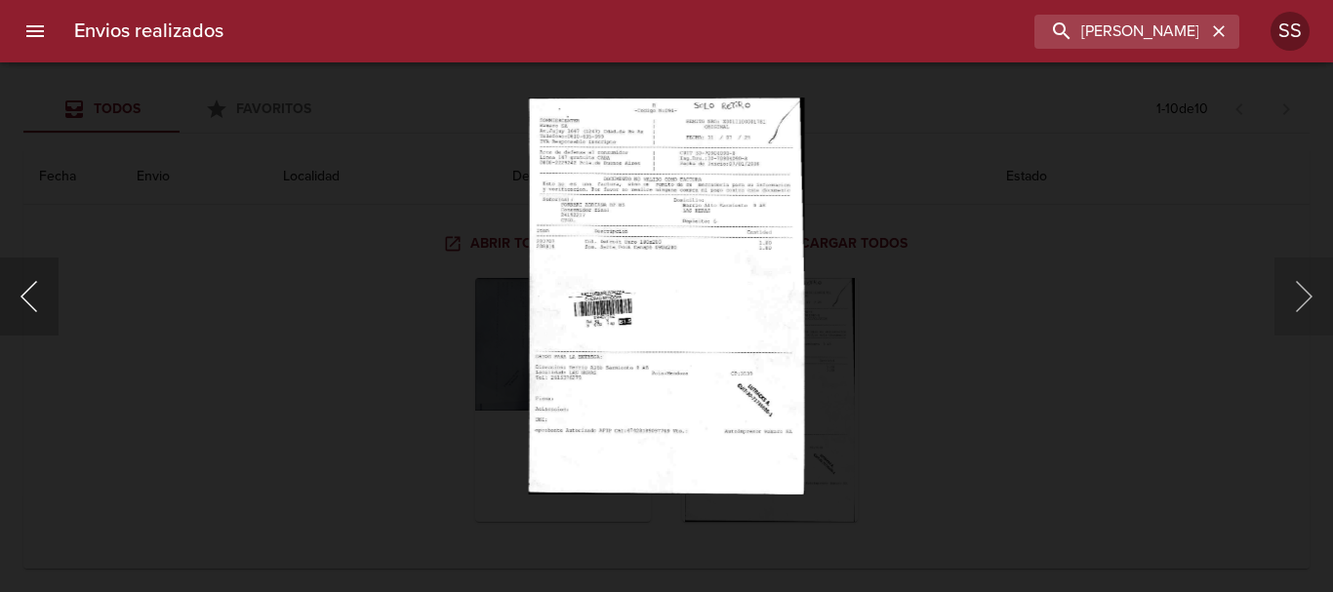
click at [35, 302] on button "Anterior" at bounding box center [29, 297] width 59 height 78
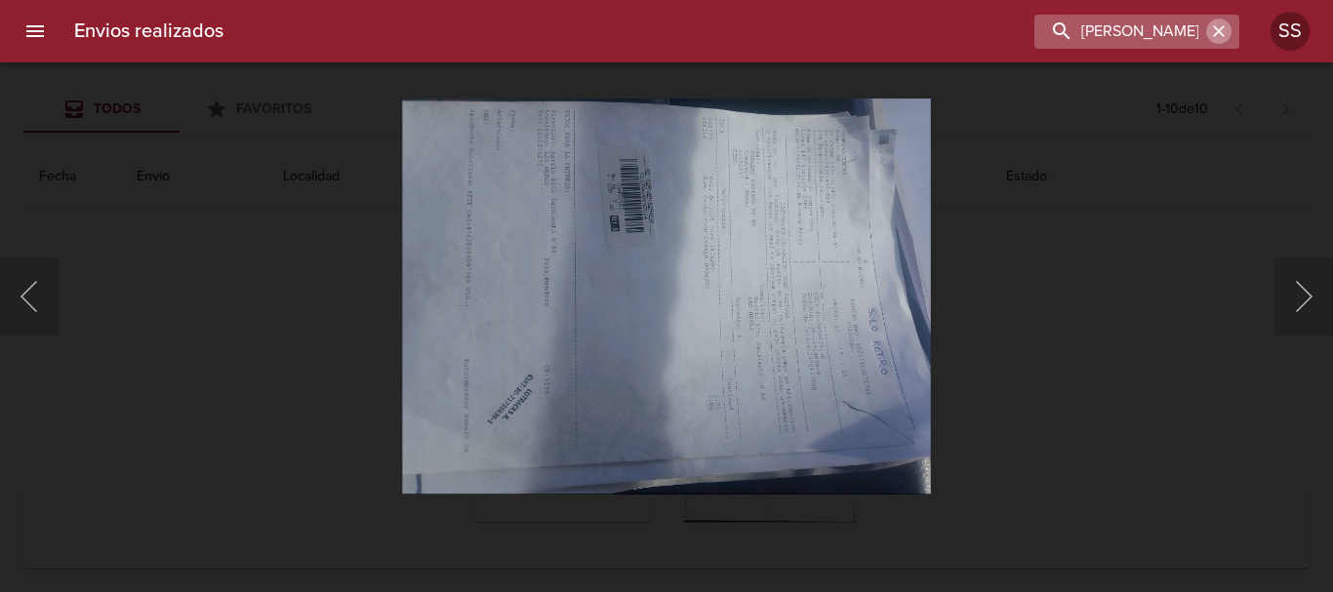
click at [1215, 26] on icon "button" at bounding box center [1219, 31] width 12 height 12
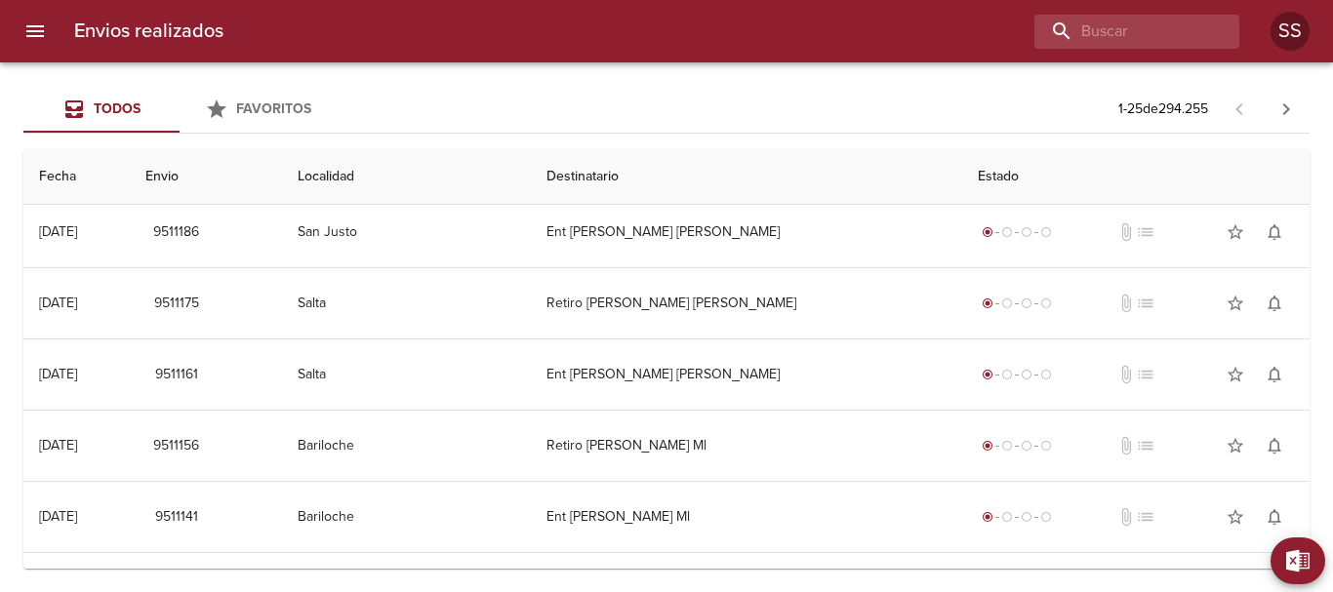
scroll to position [0, 0]
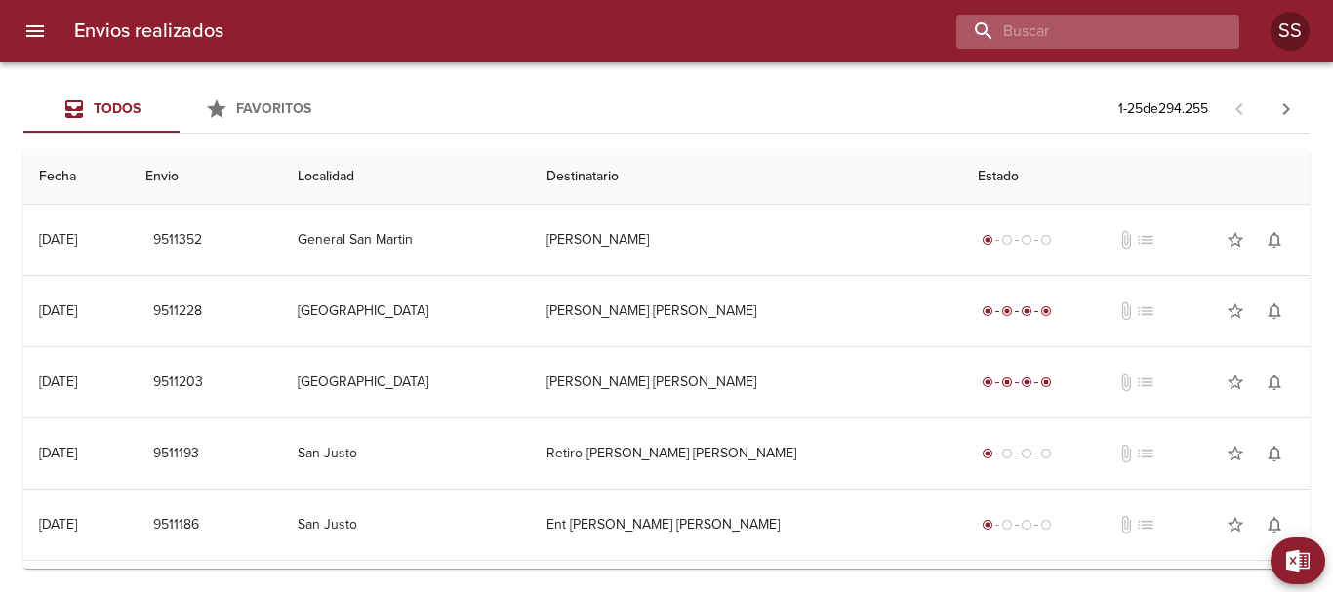
click at [1141, 37] on input "buscar" at bounding box center [1081, 32] width 250 height 34
type input "[PERSON_NAME]"
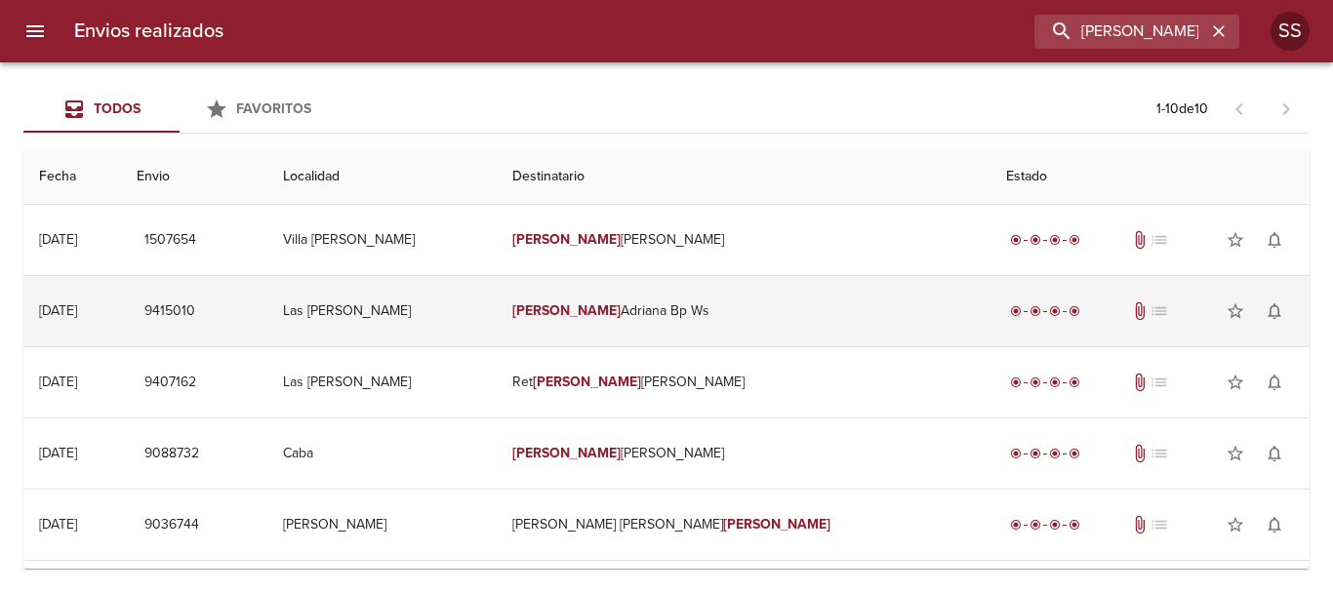
click at [1130, 315] on span "attach_file" at bounding box center [1140, 312] width 20 height 20
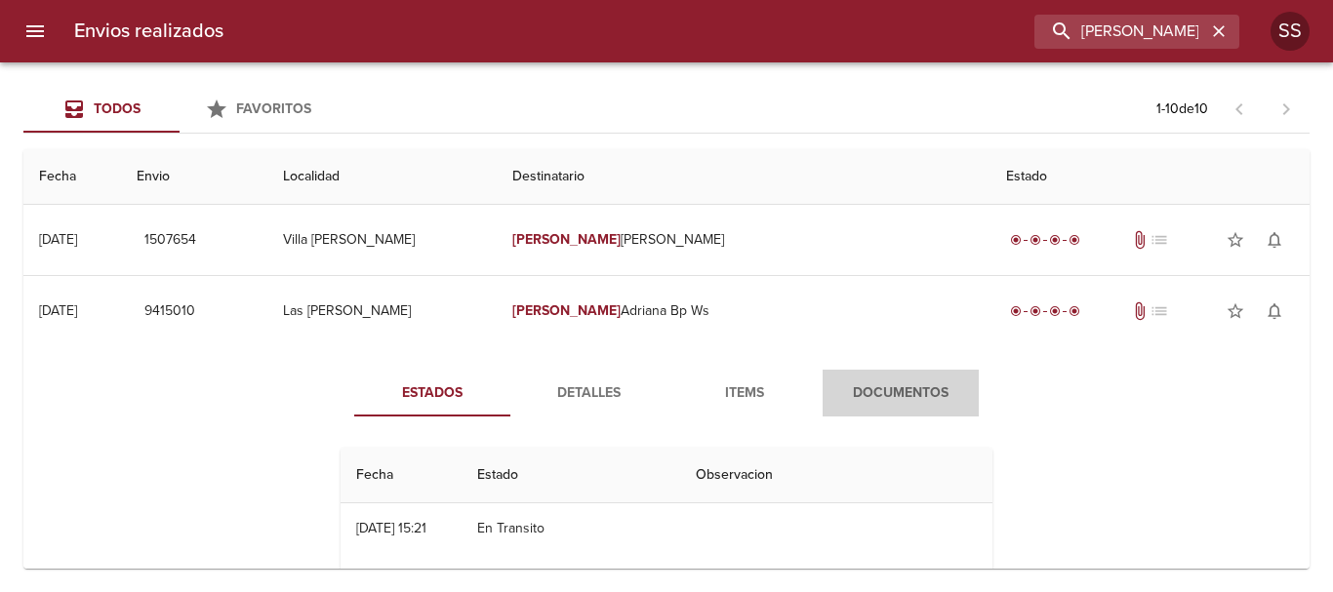
click at [904, 388] on span "Documentos" at bounding box center [900, 394] width 133 height 24
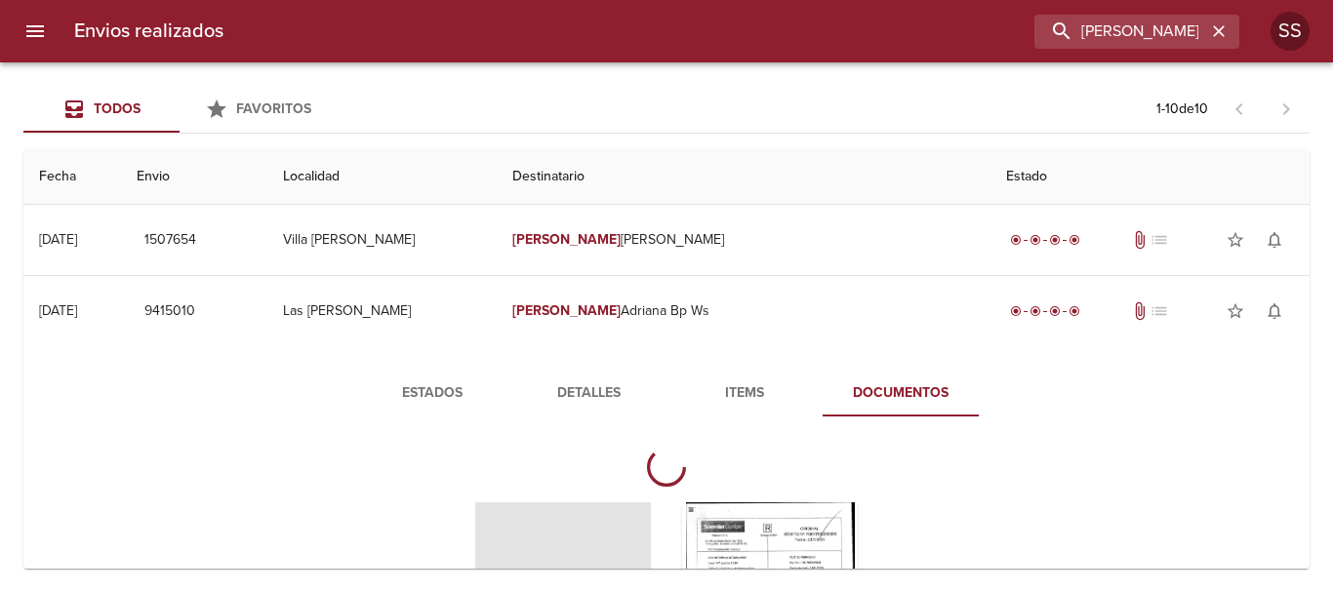
scroll to position [195, 0]
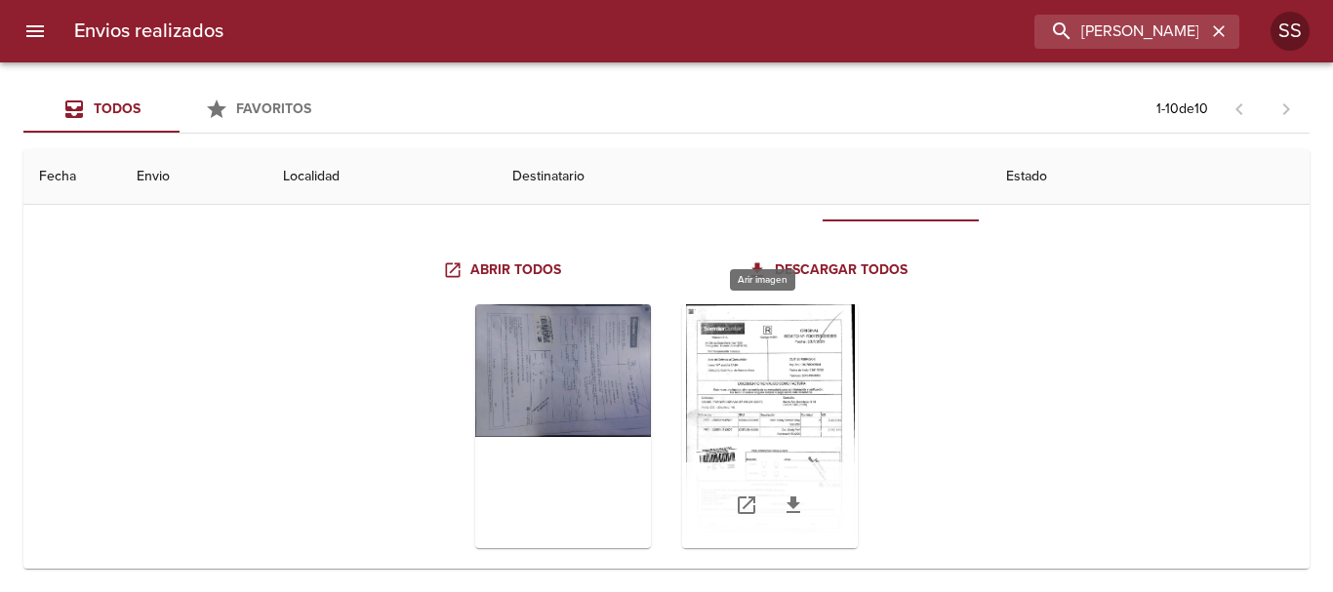
click at [763, 380] on div "Tabla de envíos del cliente" at bounding box center [770, 426] width 176 height 244
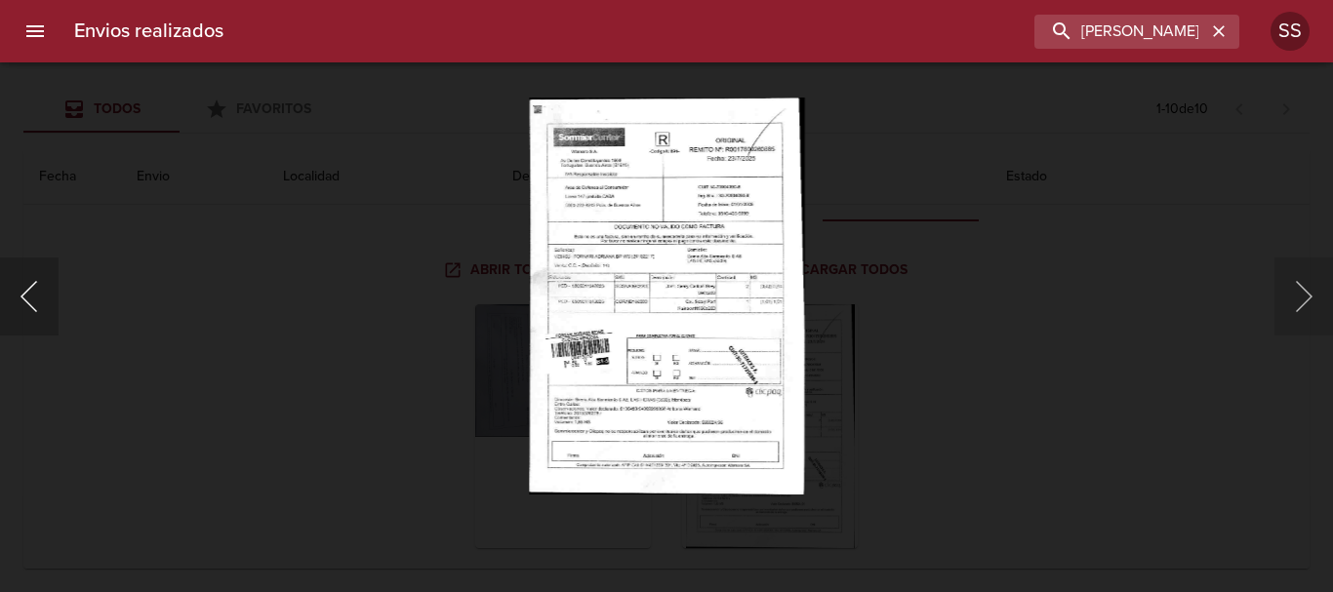
click at [45, 304] on button "Anterior" at bounding box center [29, 297] width 59 height 78
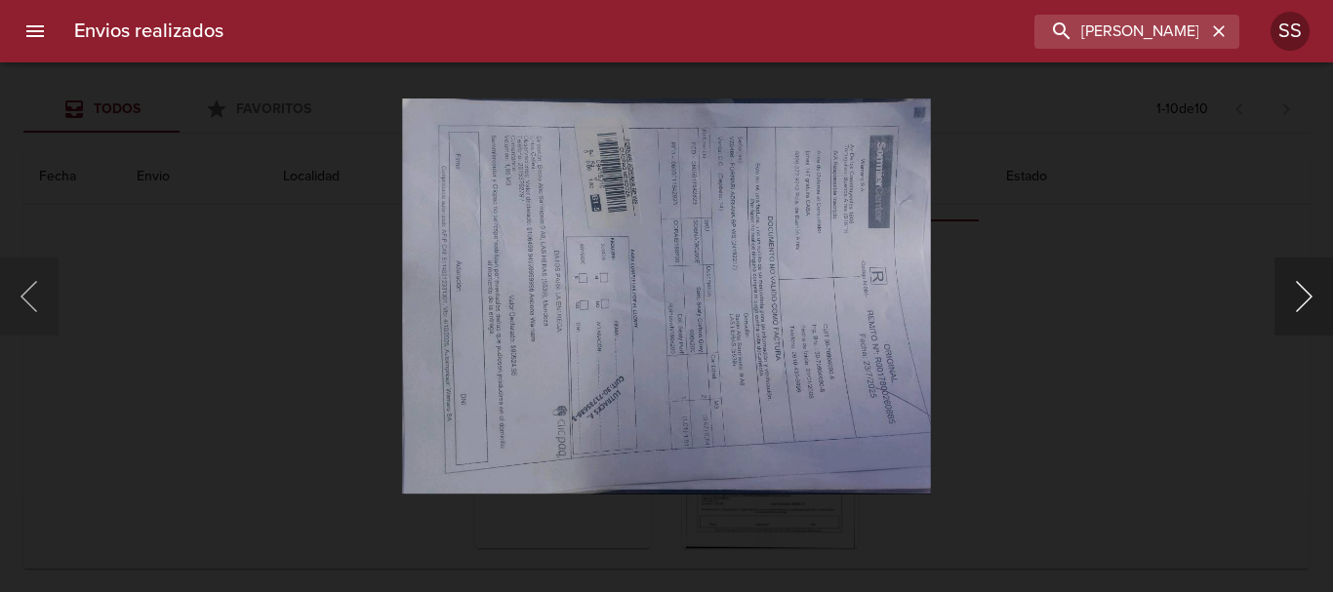
click at [1300, 290] on button "Siguiente" at bounding box center [1303, 297] width 59 height 78
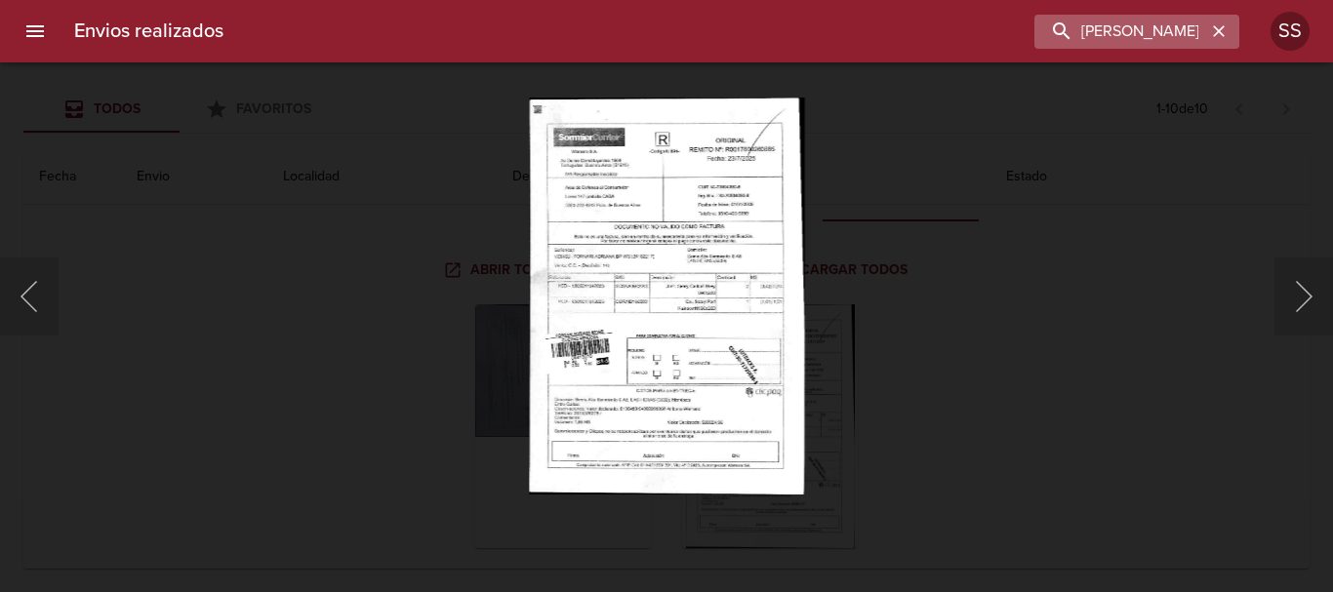
click at [1224, 31] on icon "button" at bounding box center [1219, 31] width 20 height 20
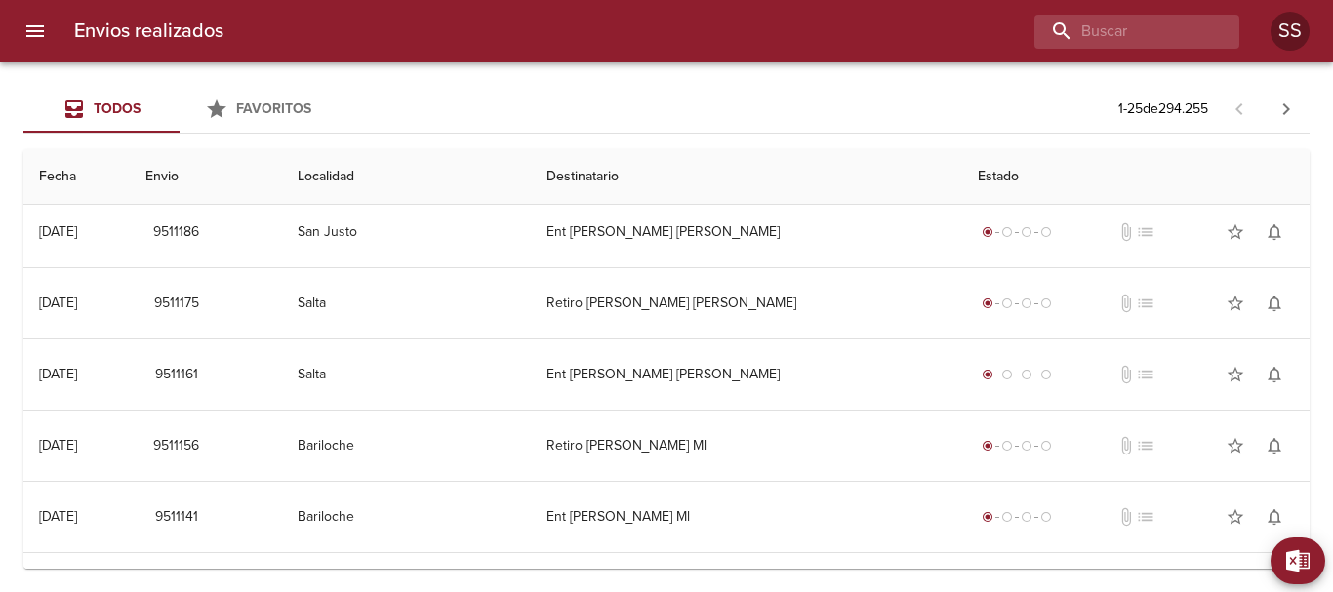
scroll to position [0, 0]
